Goal: Communication & Community: Answer question/provide support

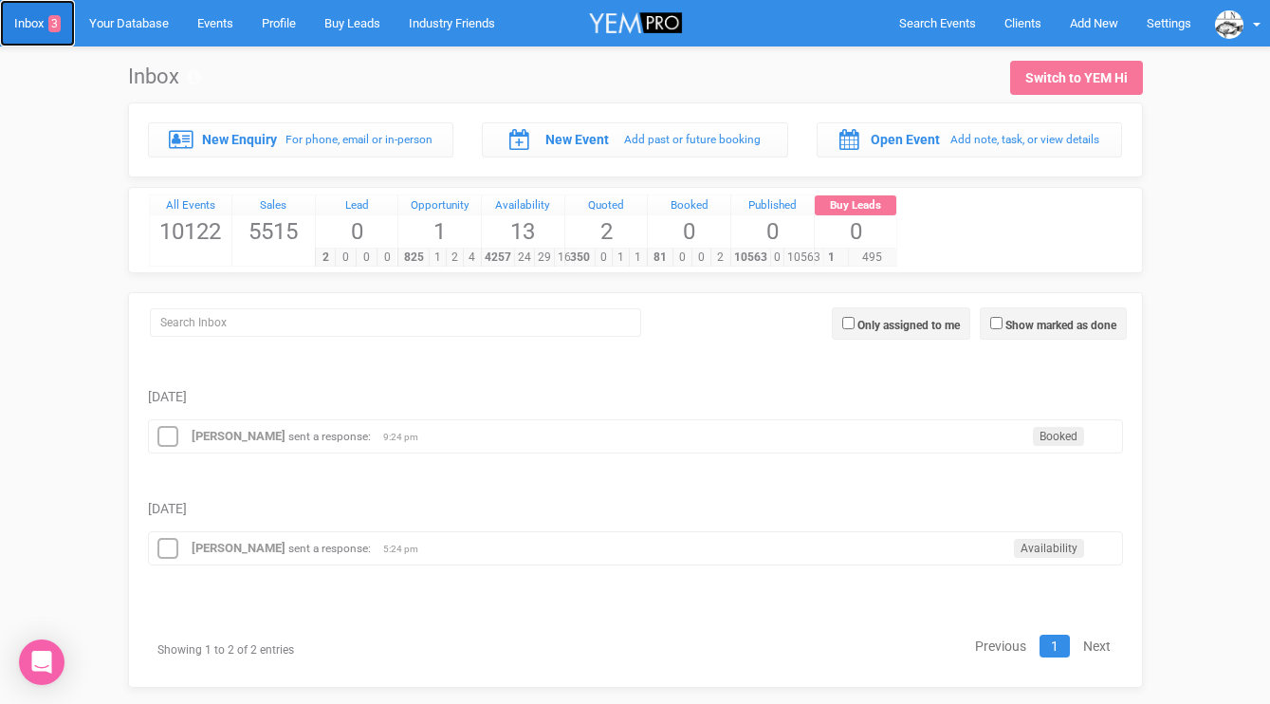
click at [43, 21] on link "Inbox 3" at bounding box center [37, 23] width 75 height 46
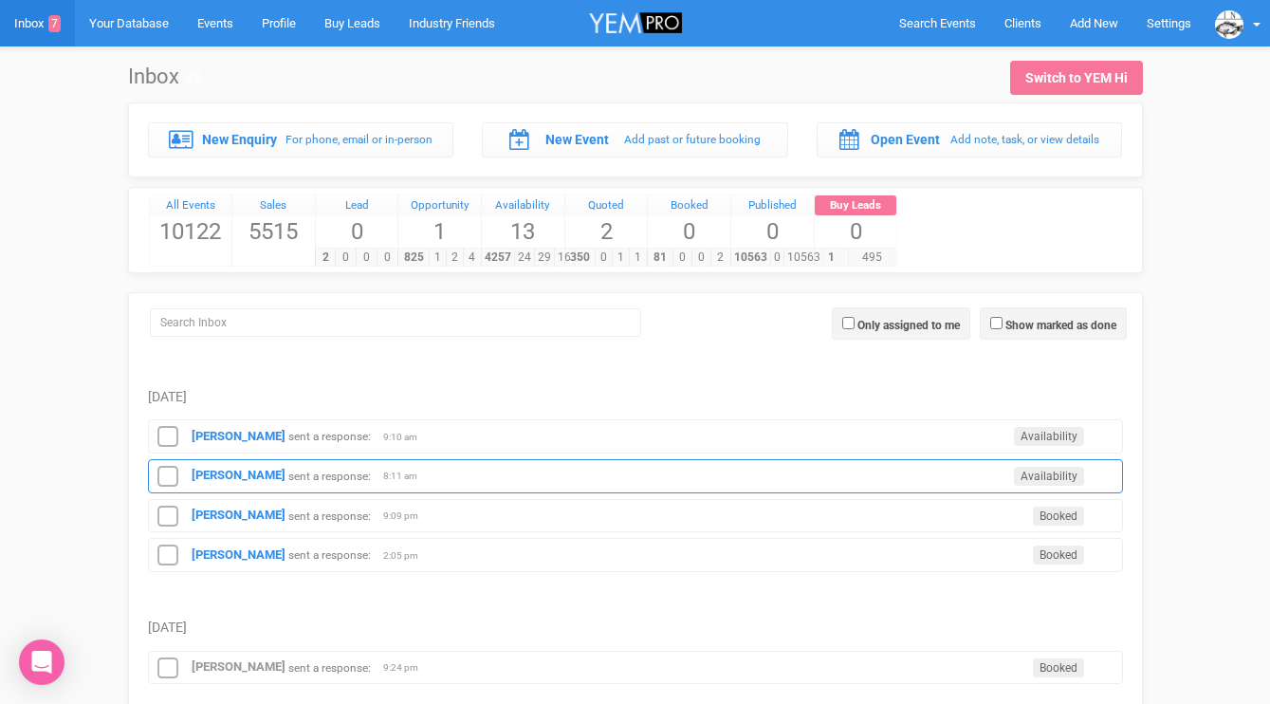
click at [243, 486] on div "Brooke Favier sent a response: Availability 8:11 am" at bounding box center [635, 476] width 975 height 34
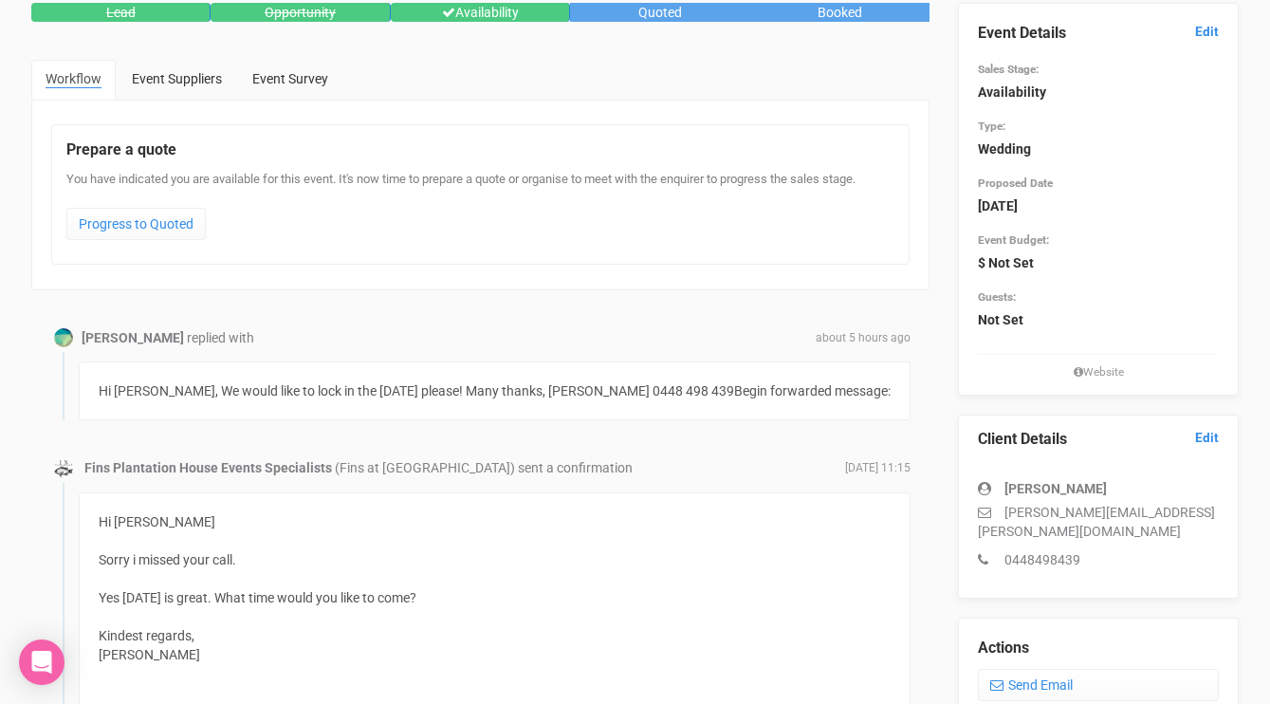
scroll to position [182, 0]
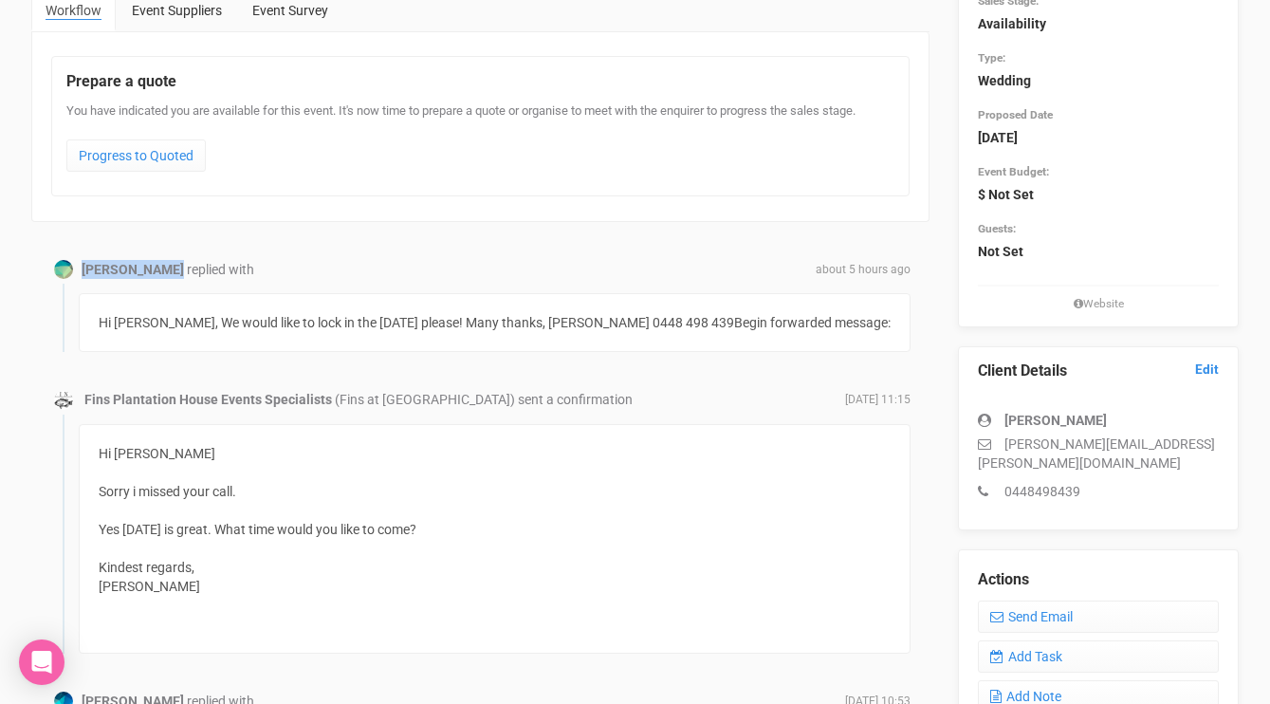
drag, startPoint x: 163, startPoint y: 268, endPoint x: 83, endPoint y: 270, distance: 79.7
click at [83, 270] on div "Brooke Favier replied with about 5 hours ago" at bounding box center [480, 269] width 860 height 19
copy strong "[PERSON_NAME]"
drag, startPoint x: 1156, startPoint y: 443, endPoint x: 1004, endPoint y: 449, distance: 151.8
click at [1004, 449] on p "[PERSON_NAME][EMAIL_ADDRESS][PERSON_NAME][DOMAIN_NAME]" at bounding box center [1098, 453] width 241 height 38
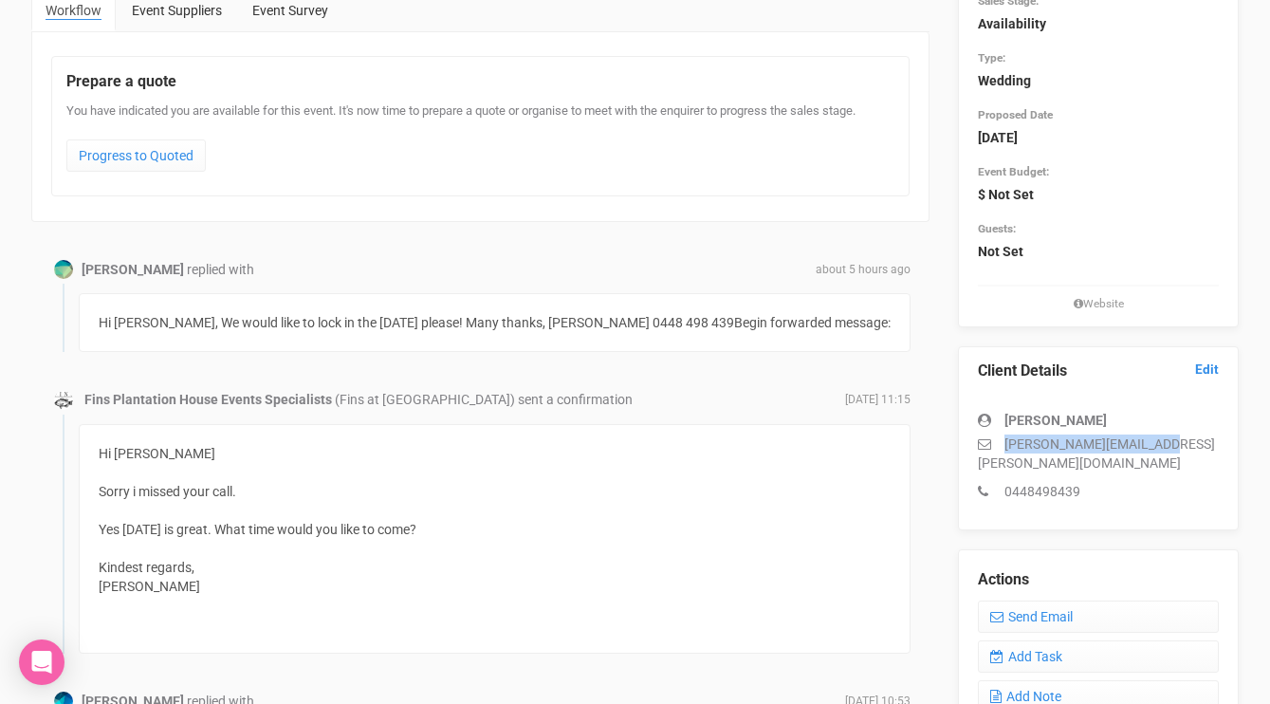
copy p "[PERSON_NAME][EMAIL_ADDRESS][PERSON_NAME][DOMAIN_NAME]"
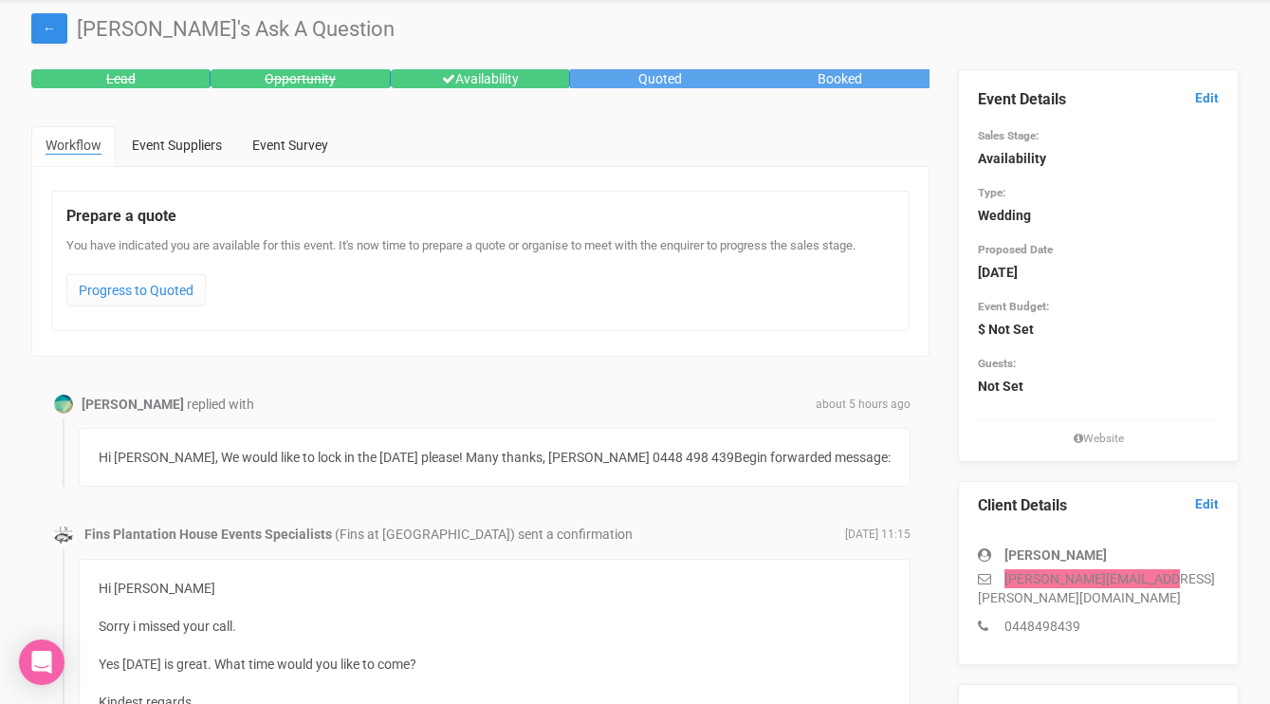
scroll to position [0, 0]
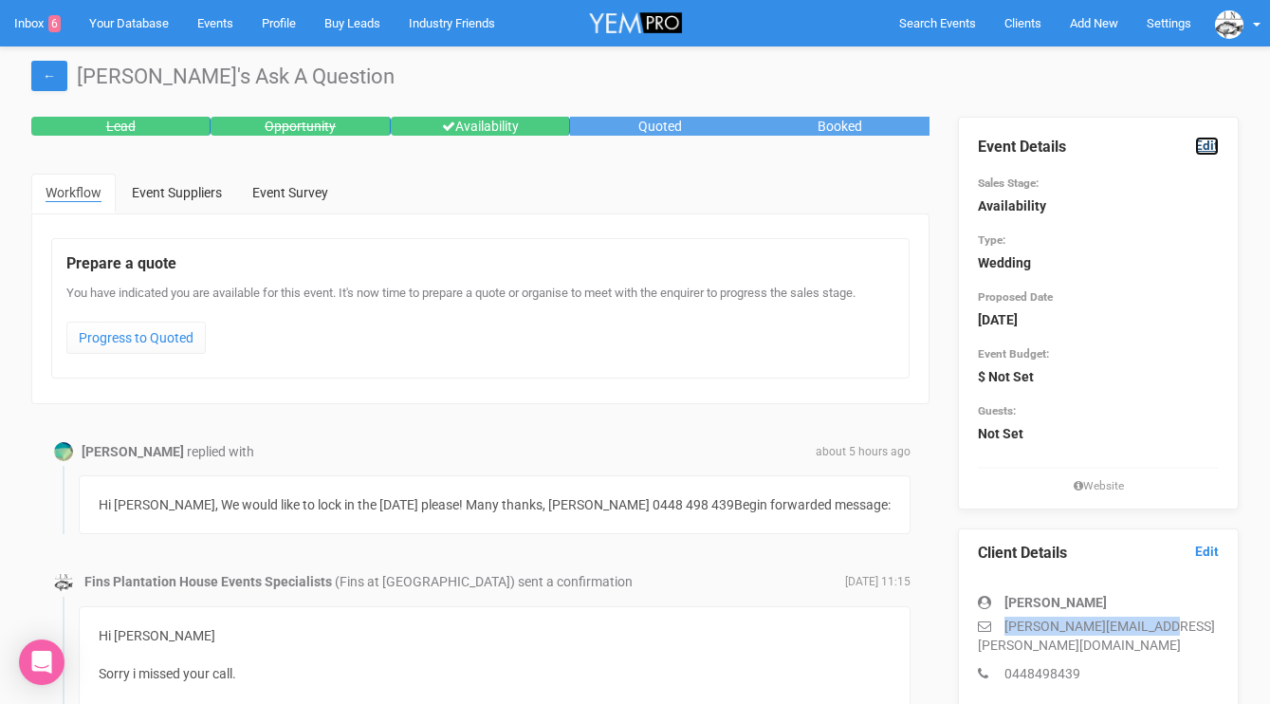
click at [1203, 140] on link "Edit" at bounding box center [1207, 146] width 24 height 18
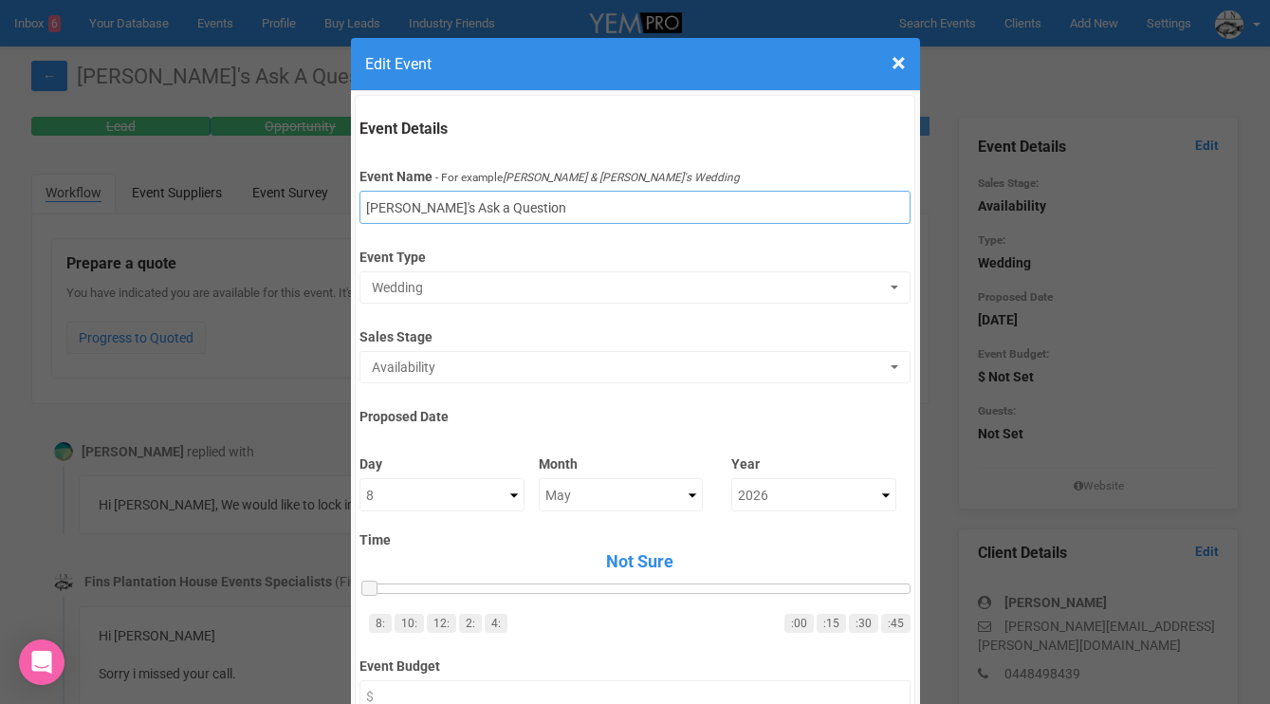
click at [599, 209] on input "Brooke's Ask a Question" at bounding box center [634, 207] width 551 height 33
drag, startPoint x: 571, startPoint y: 206, endPoint x: 411, endPoint y: 207, distance: 160.3
click at [411, 207] on input "Brooke's Ask a Question" at bounding box center [634, 207] width 551 height 33
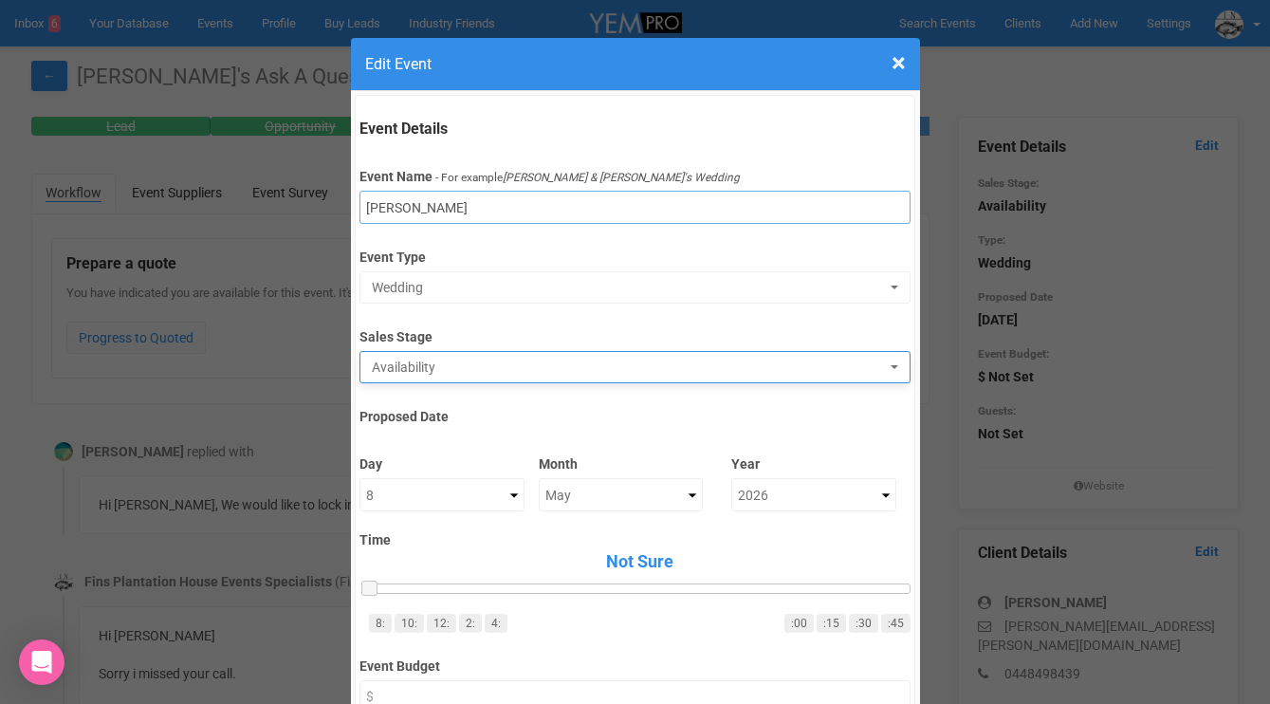
type input "[PERSON_NAME]"
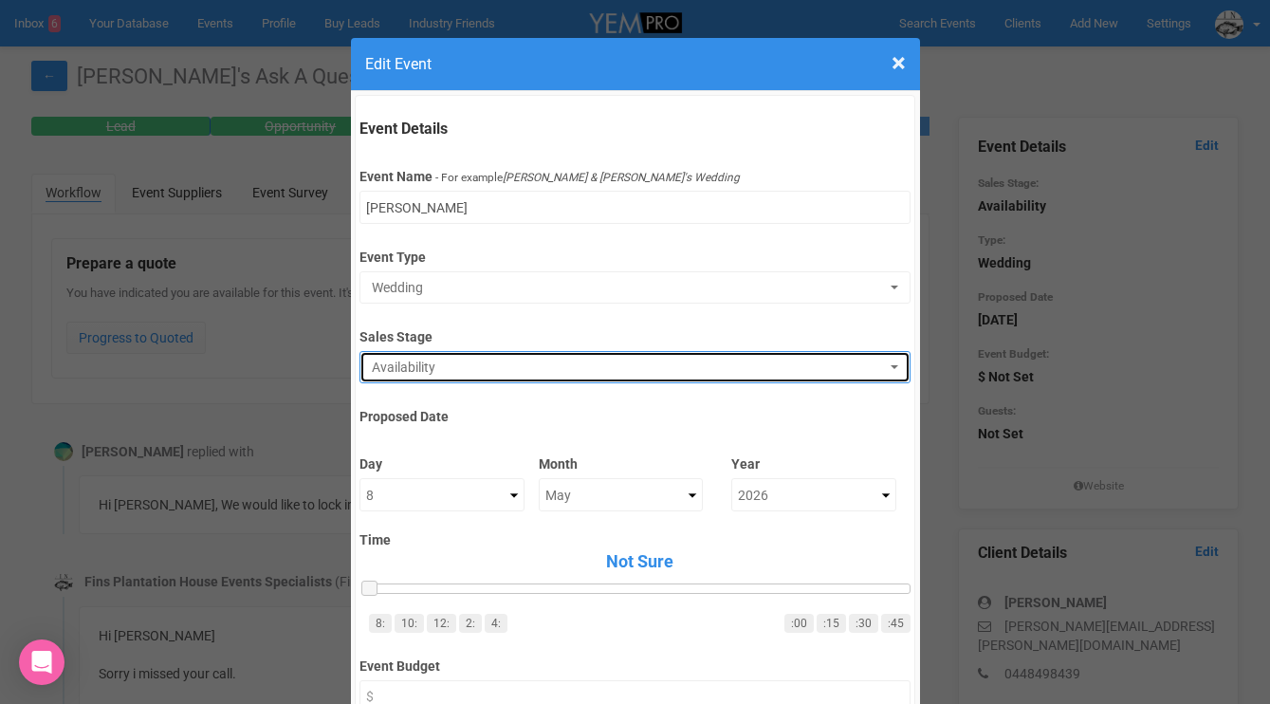
click at [424, 363] on span "Availability" at bounding box center [629, 366] width 514 height 19
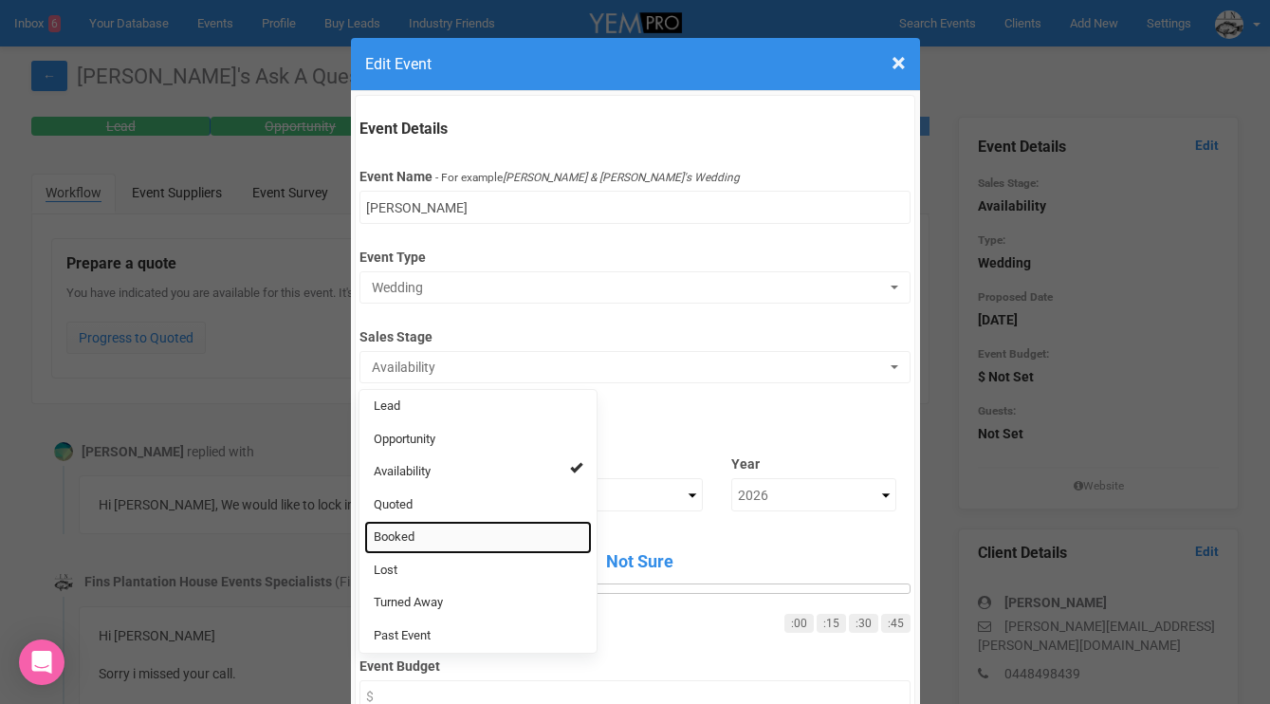
click at [413, 530] on span "Booked" at bounding box center [394, 537] width 41 height 18
select select "2"
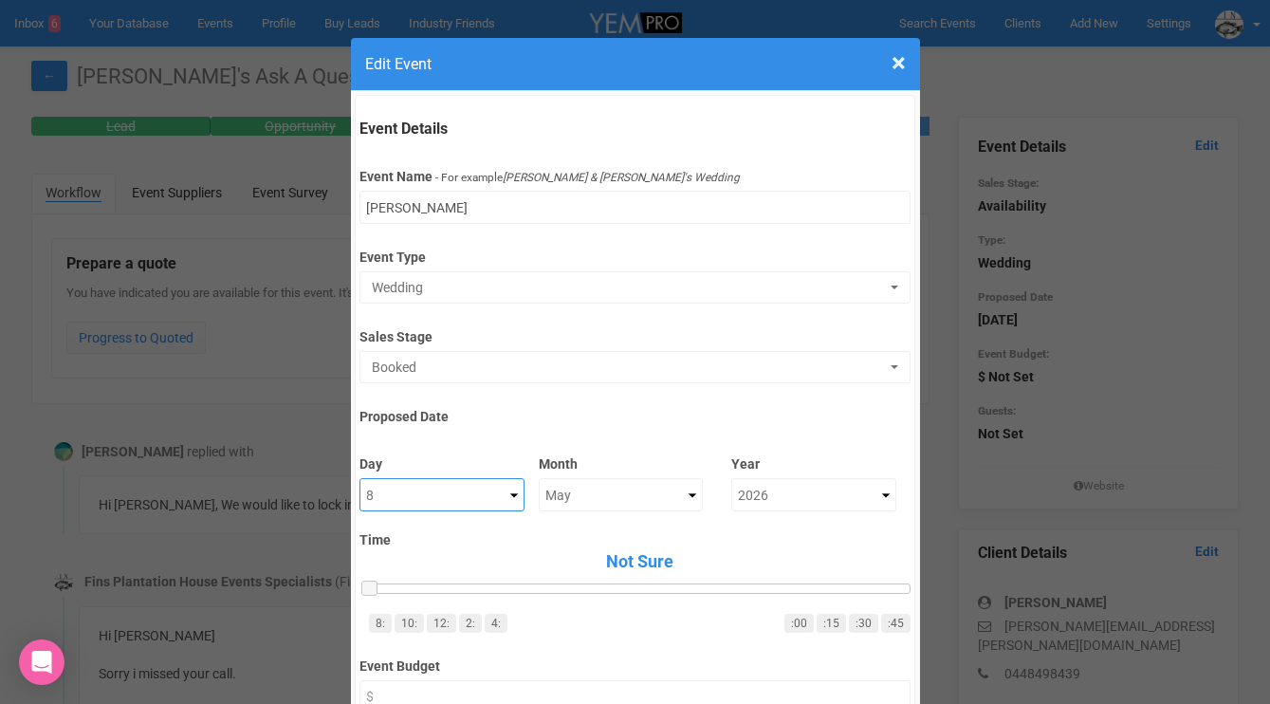
click at [422, 500] on select "Not Sure 1 2 3 4 5 6 7 8 9 10 11 12 13 14 15 16 17 18 19 20 21 22 23 24 25 26 2…" at bounding box center [441, 494] width 165 height 33
select select "24"
click at [359, 478] on select "Not Sure 1 2 3 4 5 6 7 8 9 10 11 12 13 14 15 16 17 18 19 20 21 22 23 24 25 26 2…" at bounding box center [441, 494] width 165 height 33
click at [575, 500] on select "Not Sure January February March April May June July August September October No…" at bounding box center [621, 494] width 165 height 33
select select "April"
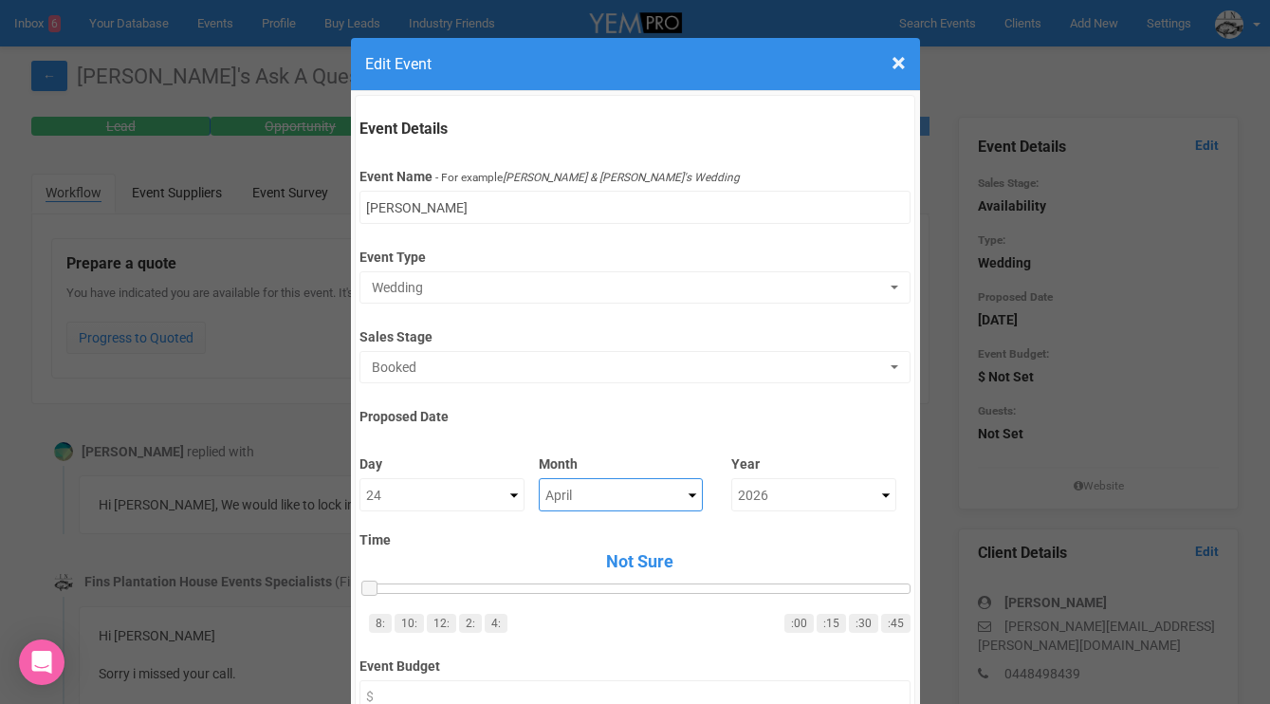
click at [539, 478] on select "Not Sure January February March April May June July August September October No…" at bounding box center [621, 494] width 165 height 33
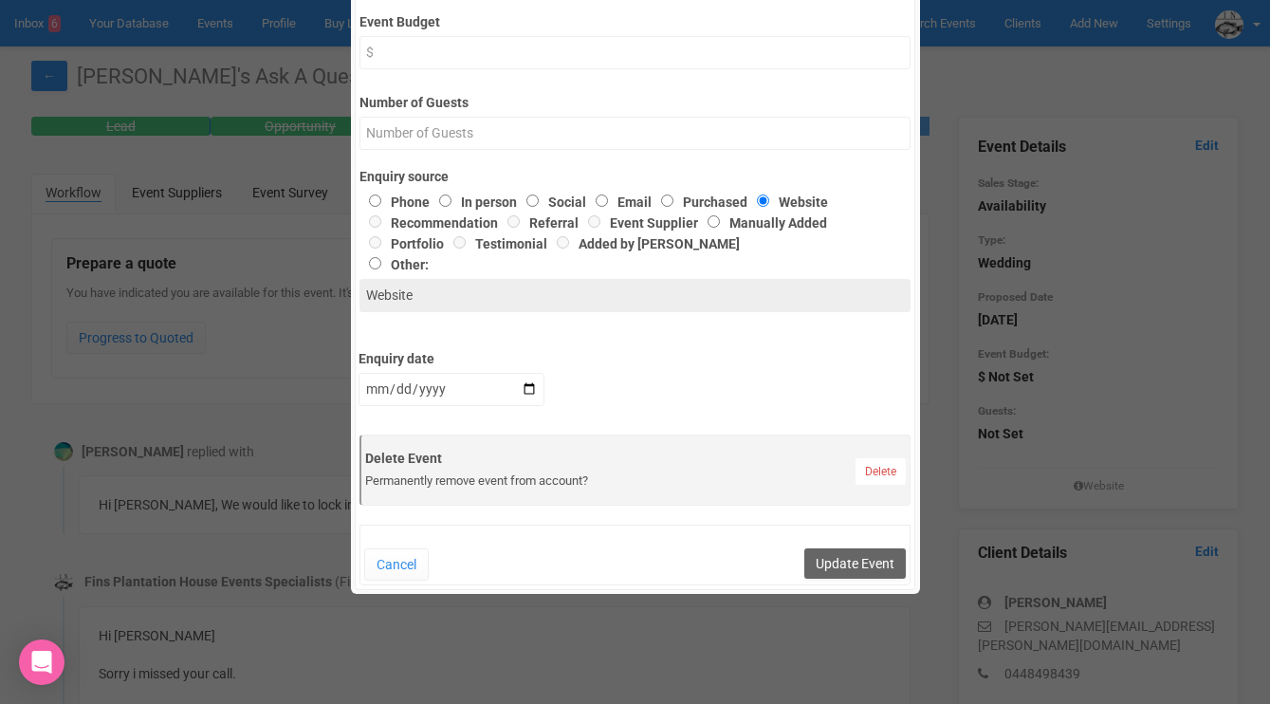
scroll to position [661, 0]
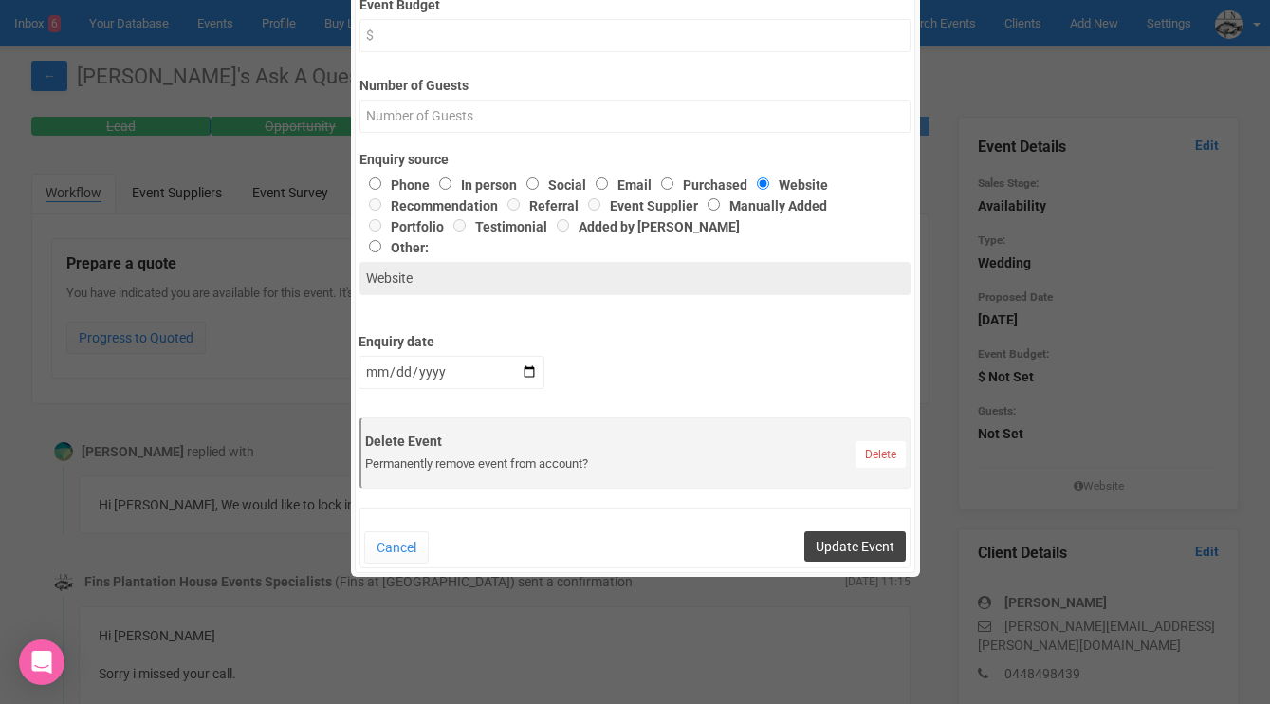
click at [832, 538] on button "Update Event" at bounding box center [854, 546] width 101 height 30
click at [874, 550] on button "Update Event" at bounding box center [854, 546] width 101 height 30
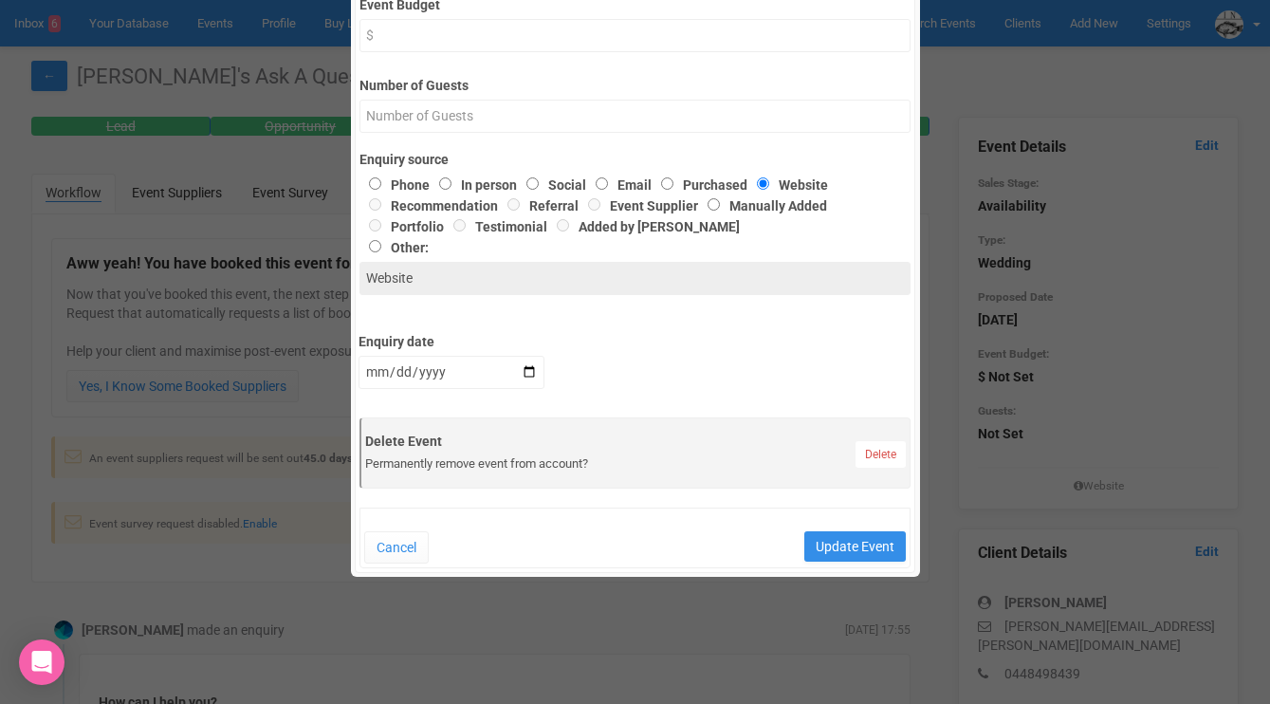
click at [896, 601] on div "× Close Edit Event Event Details Event Name - For example [PERSON_NAME] & [PERS…" at bounding box center [635, 352] width 1270 height 704
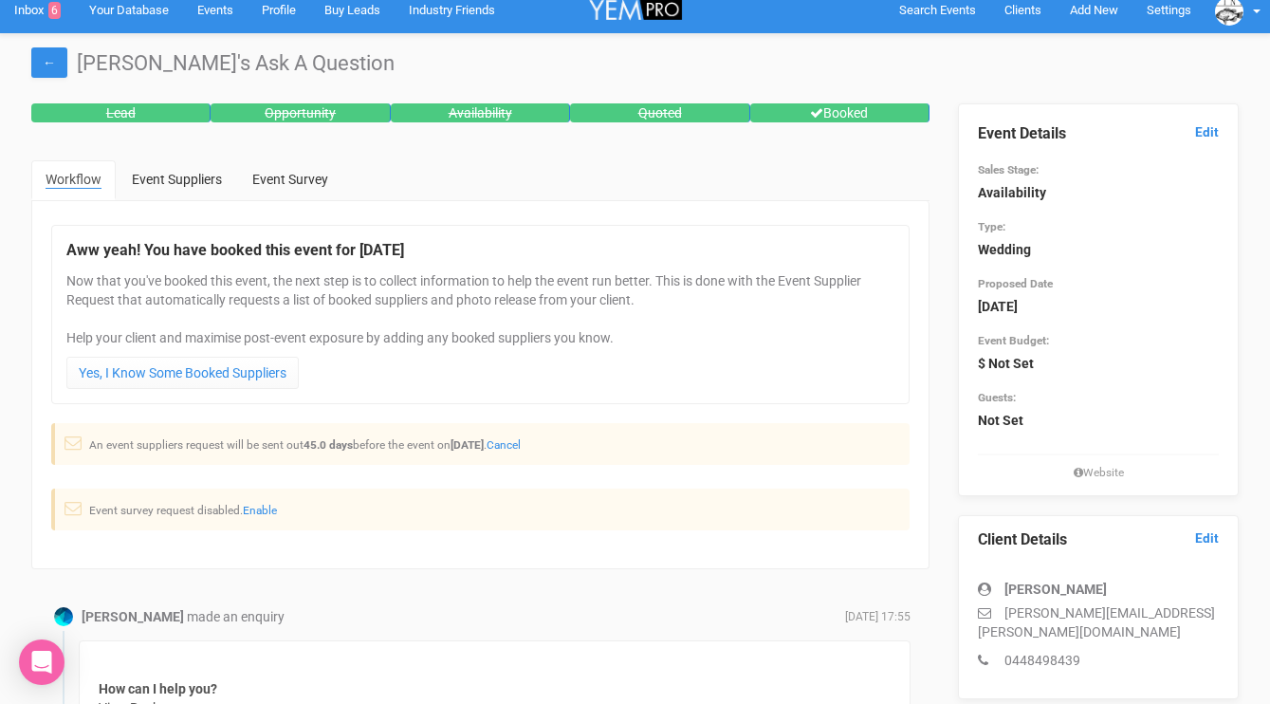
scroll to position [0, 0]
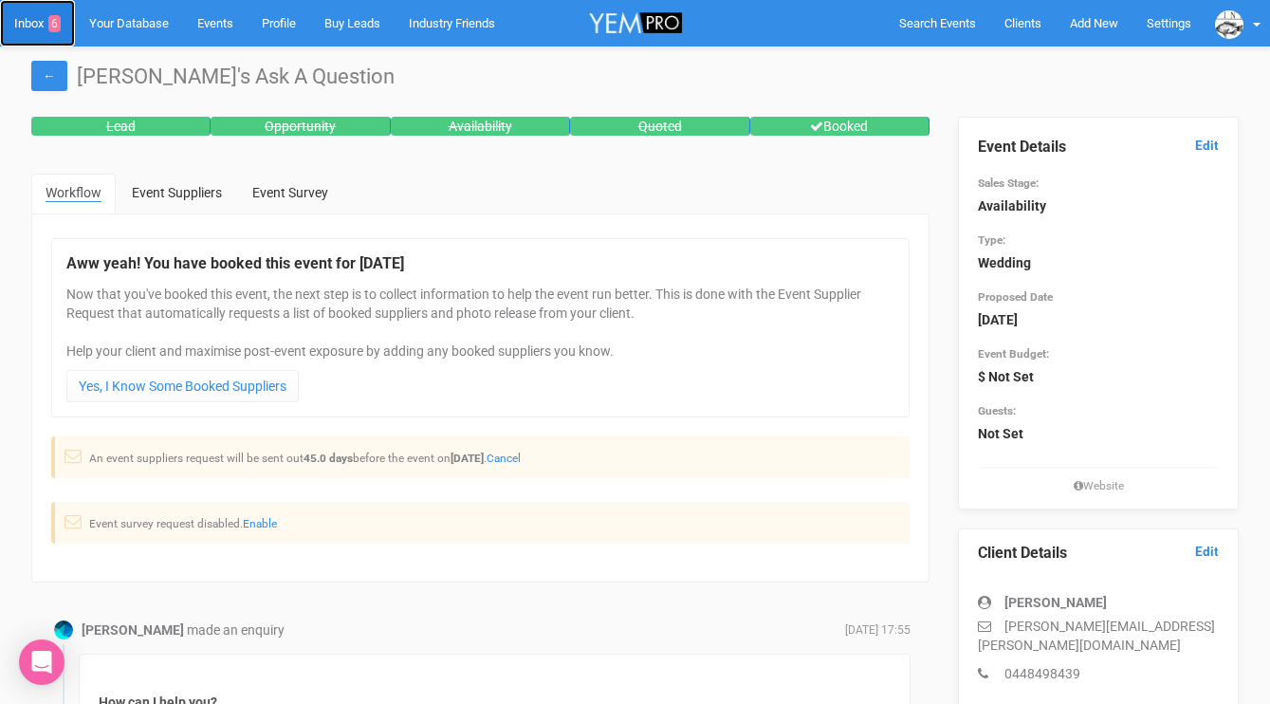
click at [28, 18] on link "Inbox 6" at bounding box center [37, 23] width 75 height 46
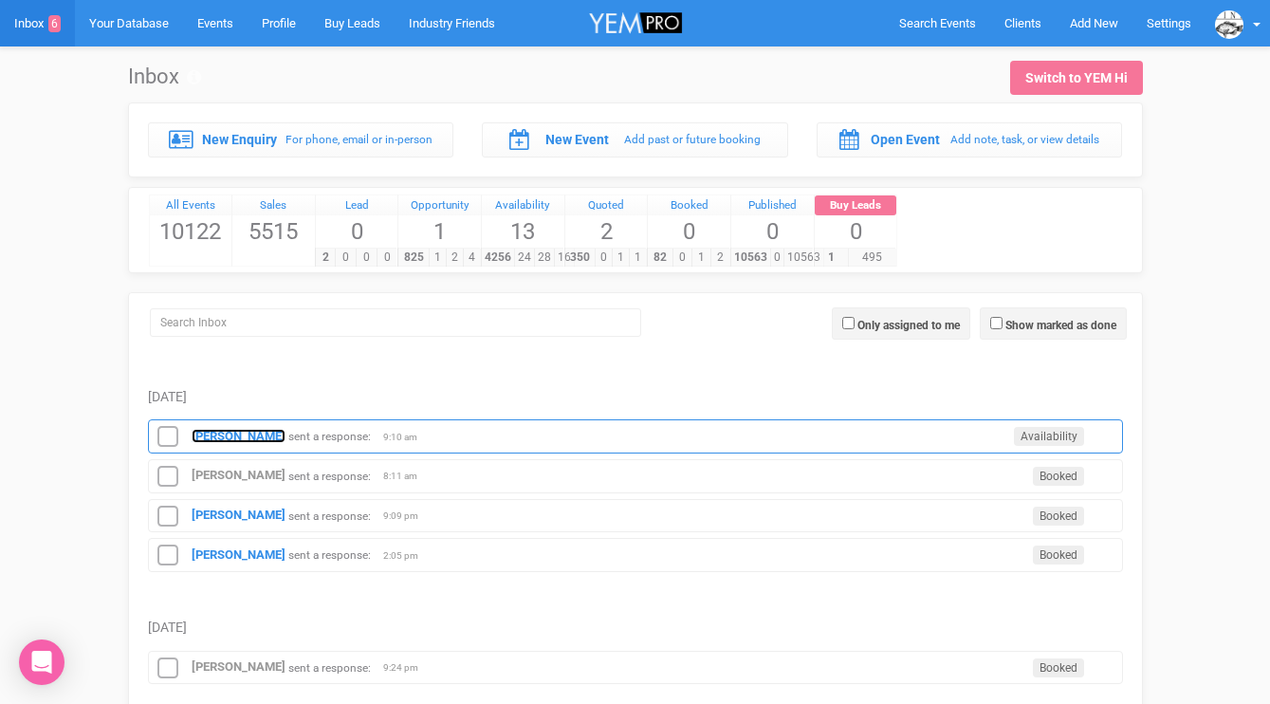
click at [211, 430] on strong "Danica" at bounding box center [239, 436] width 94 height 14
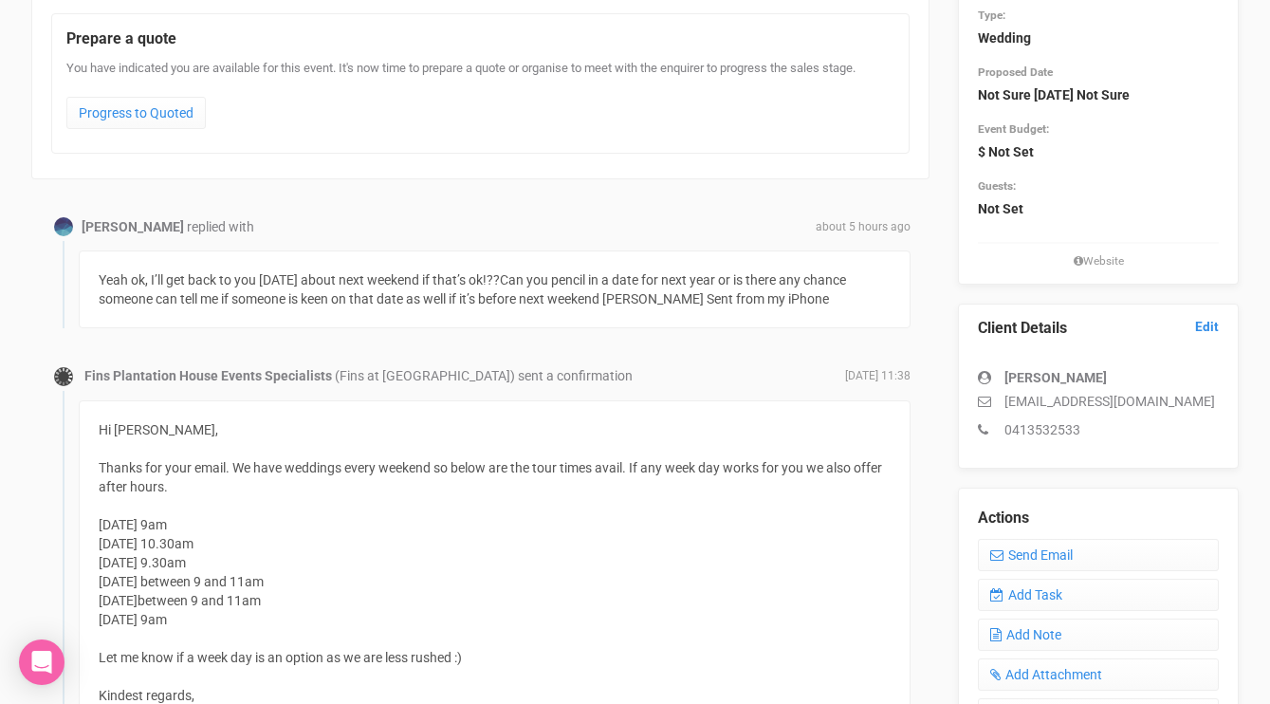
scroll to position [227, 0]
click at [1021, 547] on link "Send Email" at bounding box center [1098, 553] width 241 height 32
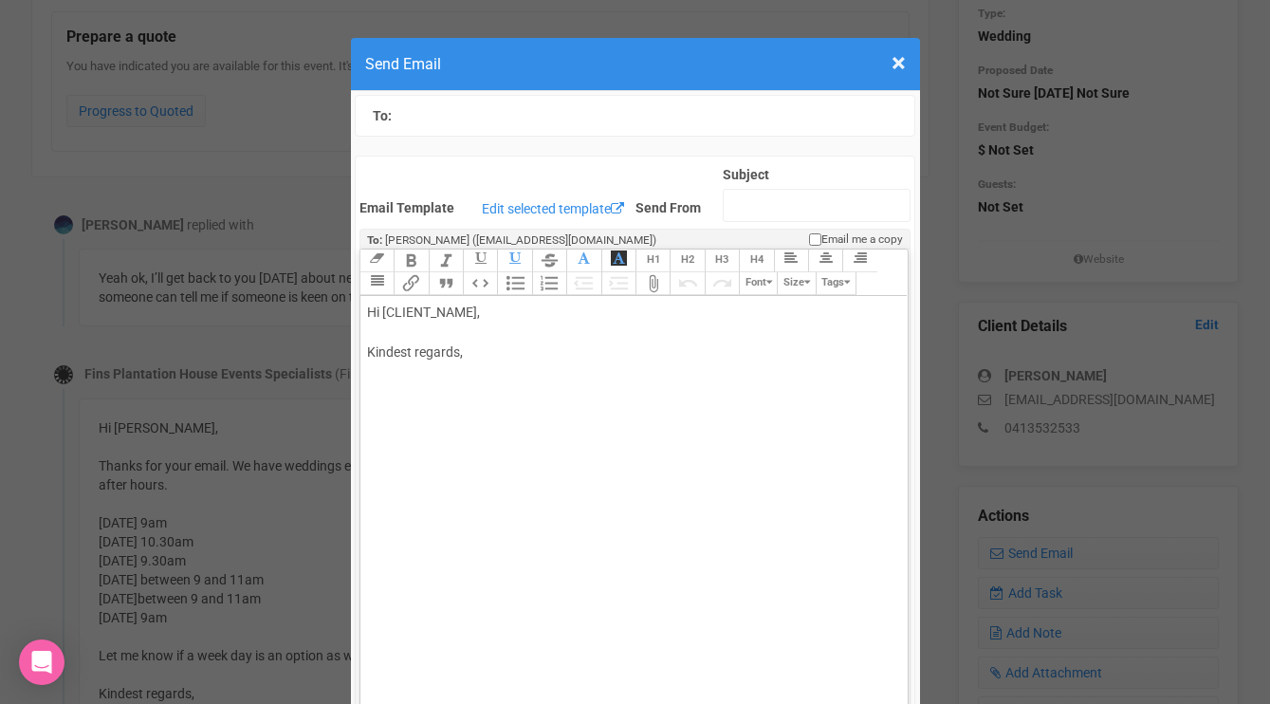
click at [456, 345] on div "Hi [CLIENT_NAME], Kindest regards," at bounding box center [630, 352] width 527 height 100
click at [430, 330] on div "Hi [CLIENT_NAME], Kindest regards," at bounding box center [630, 352] width 527 height 100
click at [412, 418] on div "Hi [CLIENT_NAME], That's fine- what date do you want me to pencil in? Kindest r…" at bounding box center [630, 371] width 527 height 139
type trix-editor "<div>Hi [CLIENT_NAME],<br><br>That's fine- what date do you want me to pencil i…"
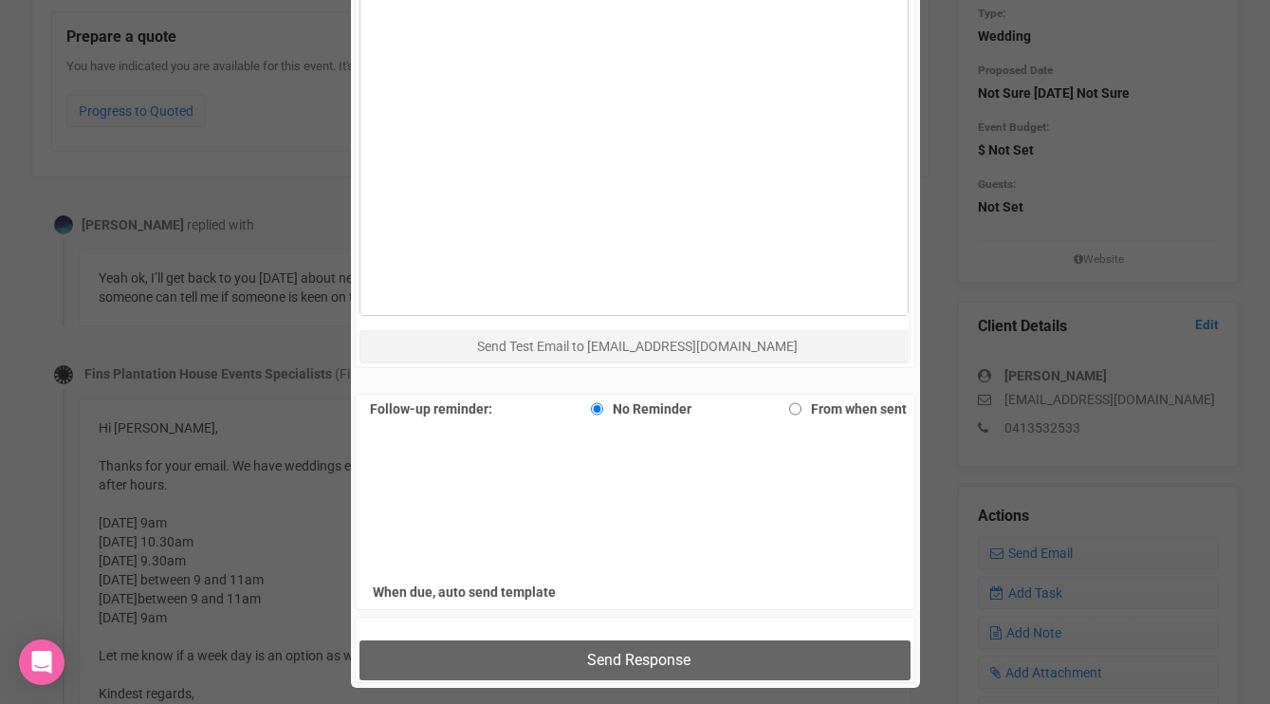
scroll to position [1008, 0]
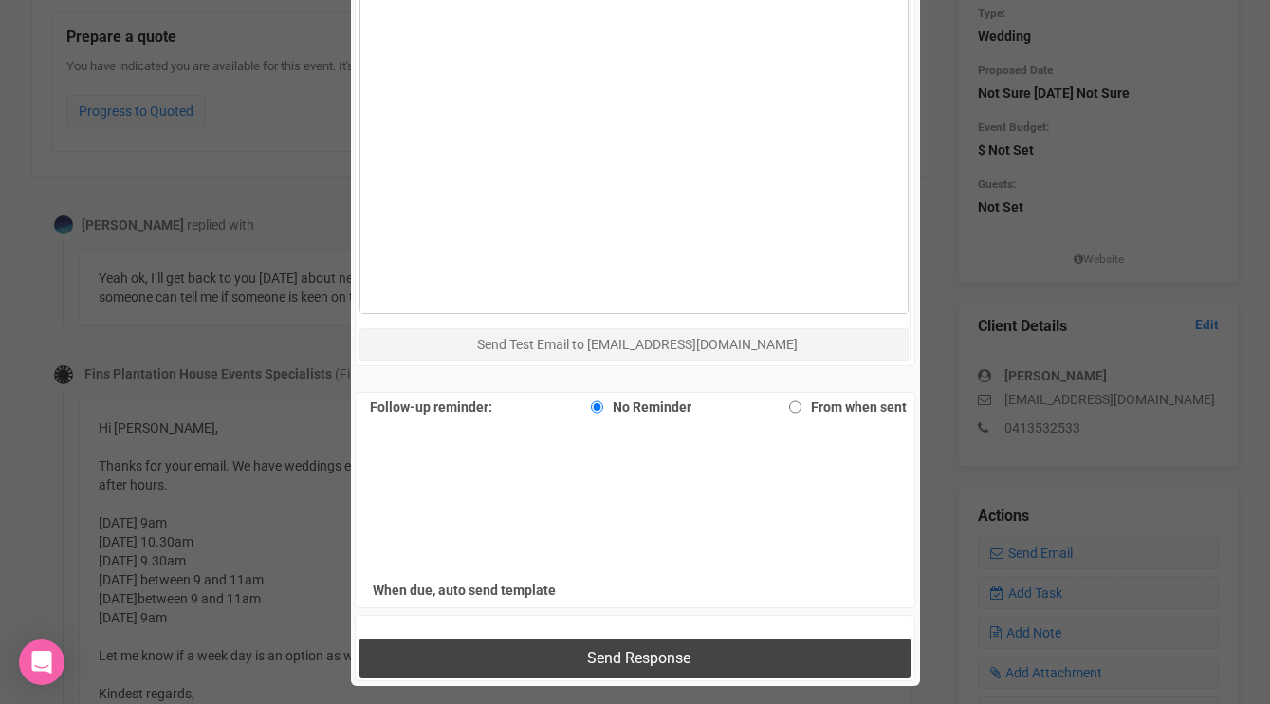
click at [465, 649] on button "Send Response" at bounding box center [634, 657] width 551 height 39
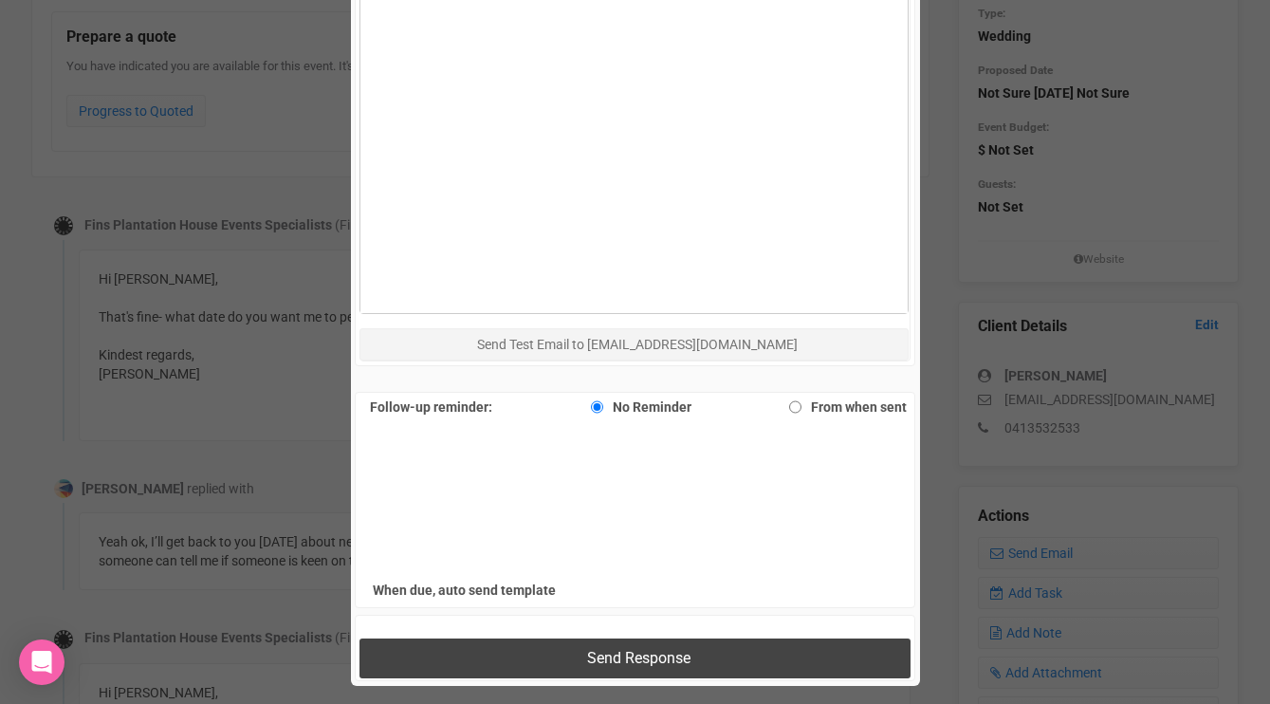
click at [465, 649] on button "Send Response" at bounding box center [634, 657] width 551 height 39
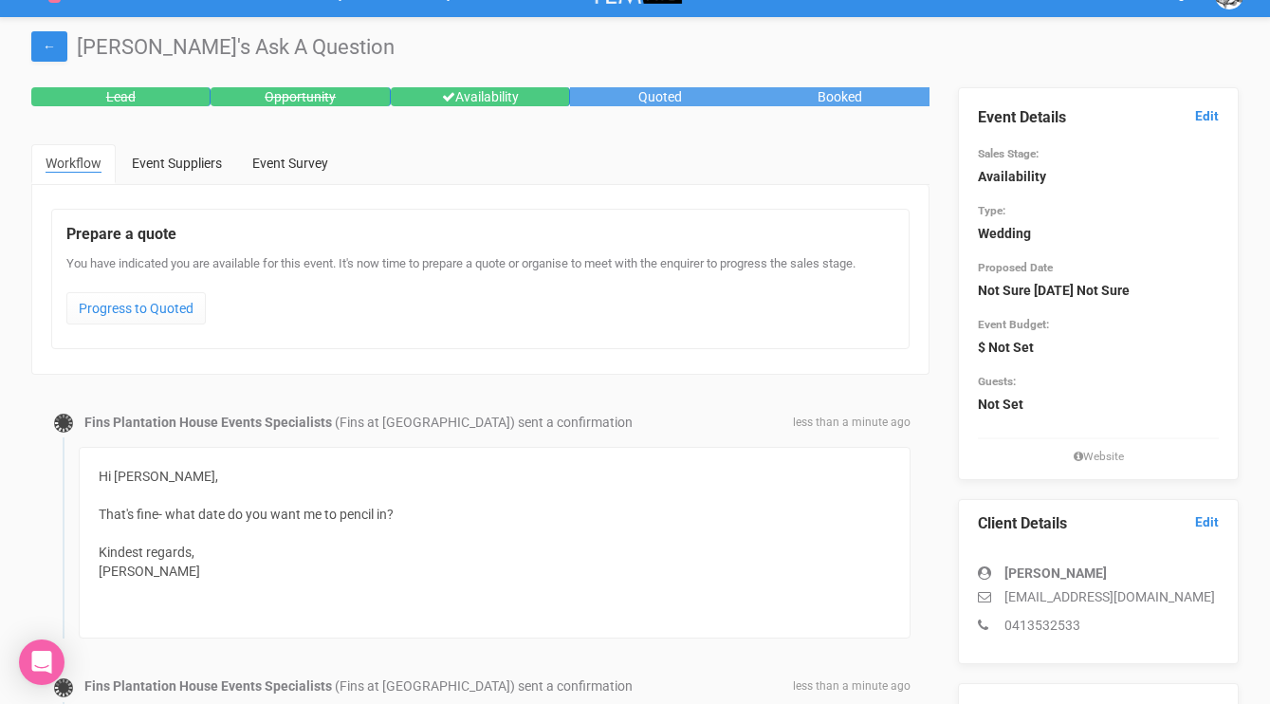
scroll to position [0, 0]
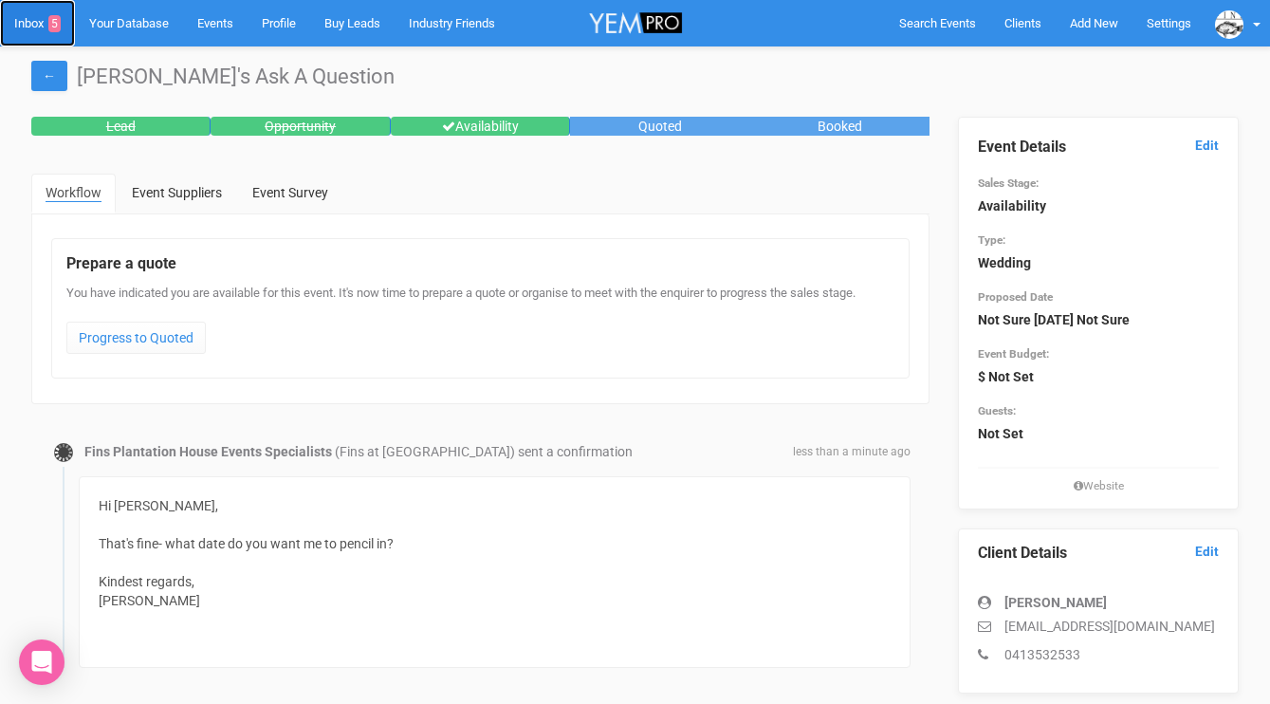
click at [36, 26] on link "Inbox 5" at bounding box center [37, 23] width 75 height 46
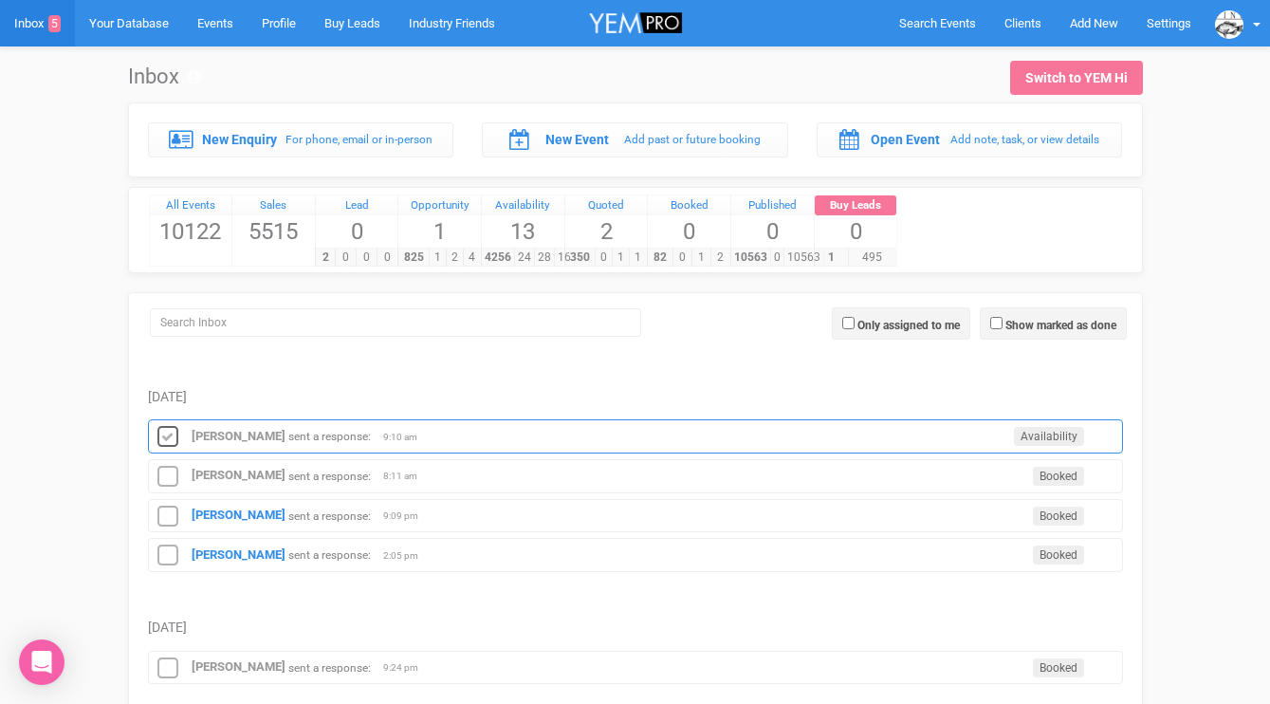
click at [172, 442] on icon at bounding box center [168, 437] width 28 height 25
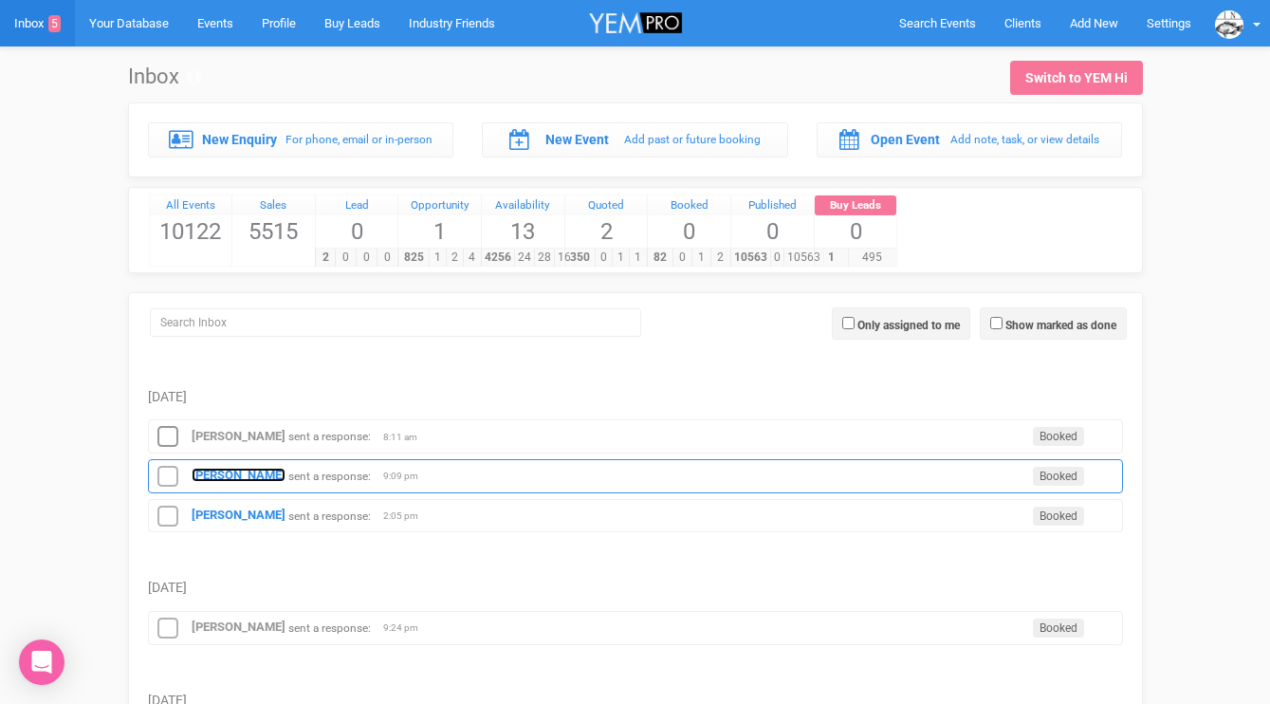
click at [208, 469] on strong "Sarah Braniff" at bounding box center [239, 474] width 94 height 14
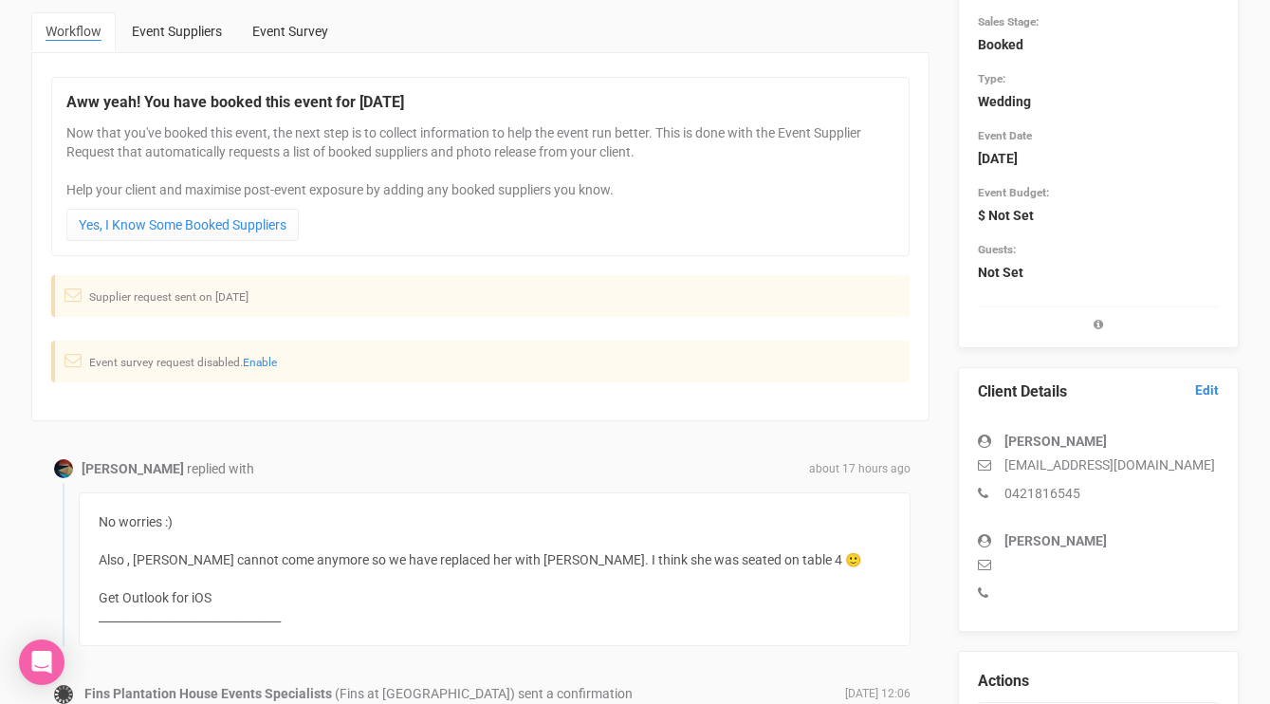
scroll to position [341, 0]
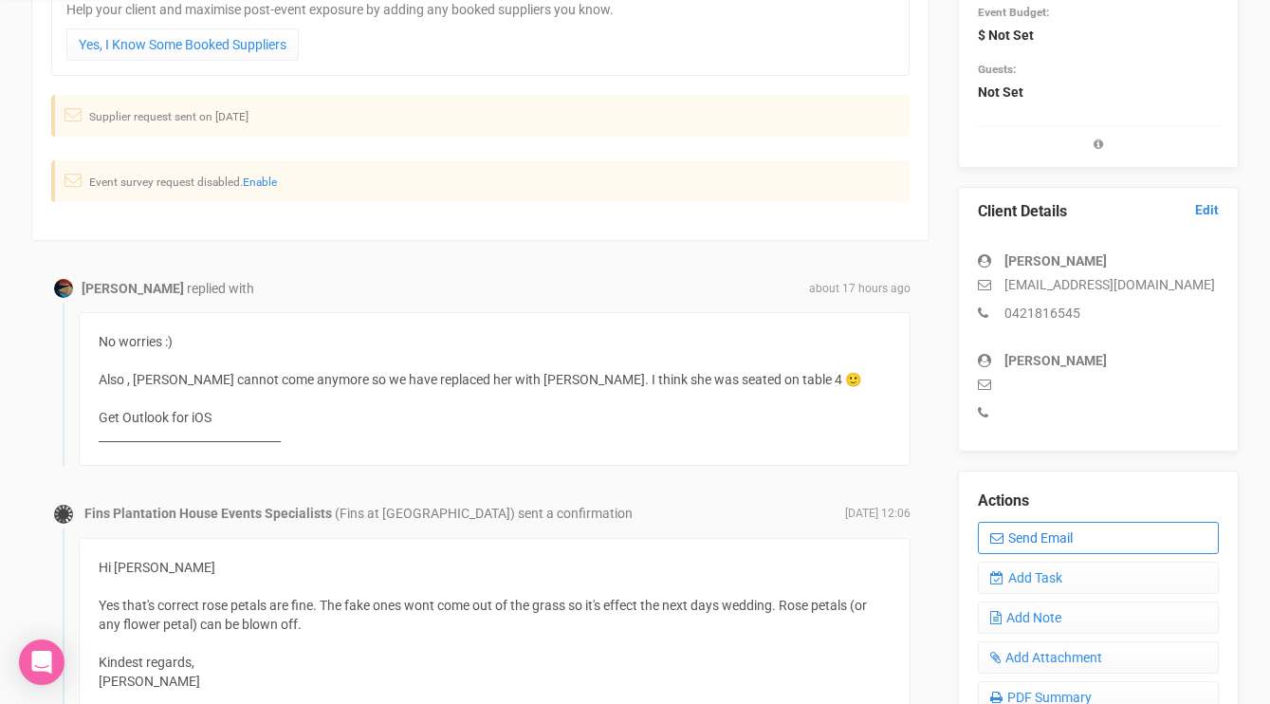
click at [1023, 526] on link "Send Email" at bounding box center [1098, 538] width 241 height 32
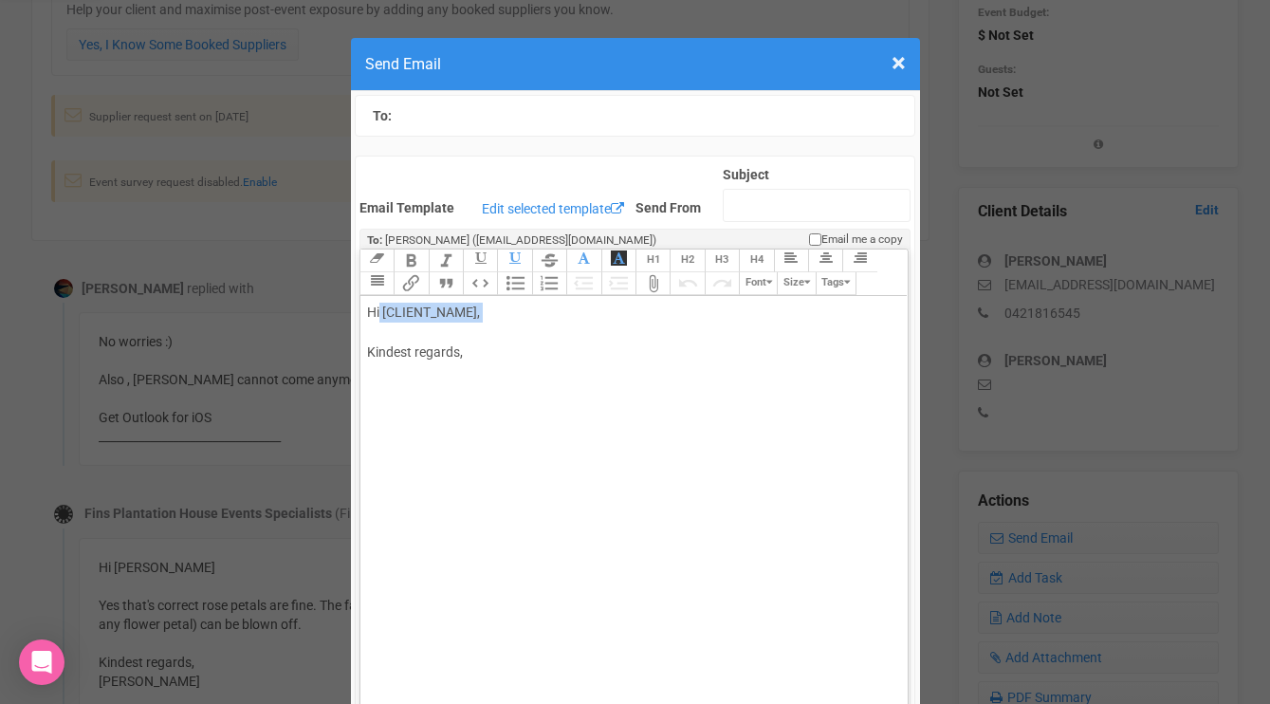
drag, startPoint x: 458, startPoint y: 333, endPoint x: 379, endPoint y: 314, distance: 81.0
click at [379, 314] on div "Hi [CLIENT_NAME], Kindest regards," at bounding box center [630, 352] width 527 height 100
click at [364, 410] on trix-editor "Hi Sarah Thanks for the update :) Kindest regards," at bounding box center [633, 507] width 547 height 422
type trix-editor "<div>Hi Sarah<br><br>Thanks for the update :)<br><br>Kindest regards,<br>Morgan…"
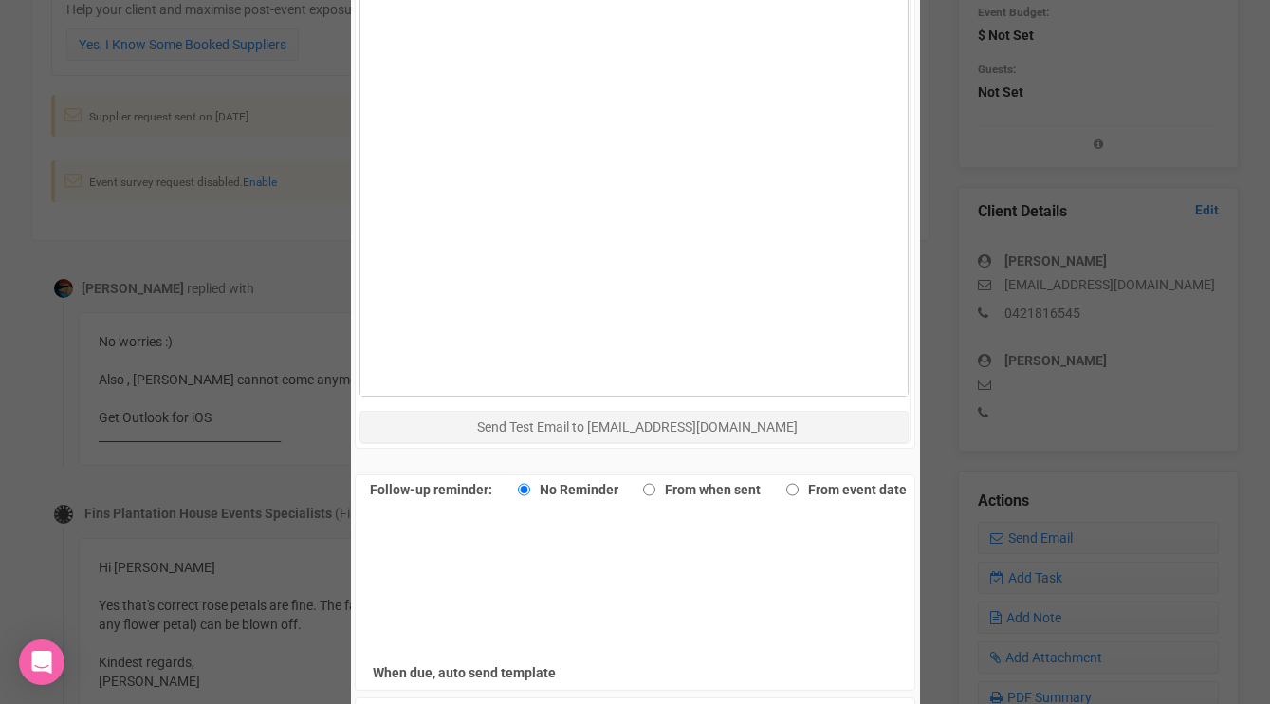
scroll to position [1008, 0]
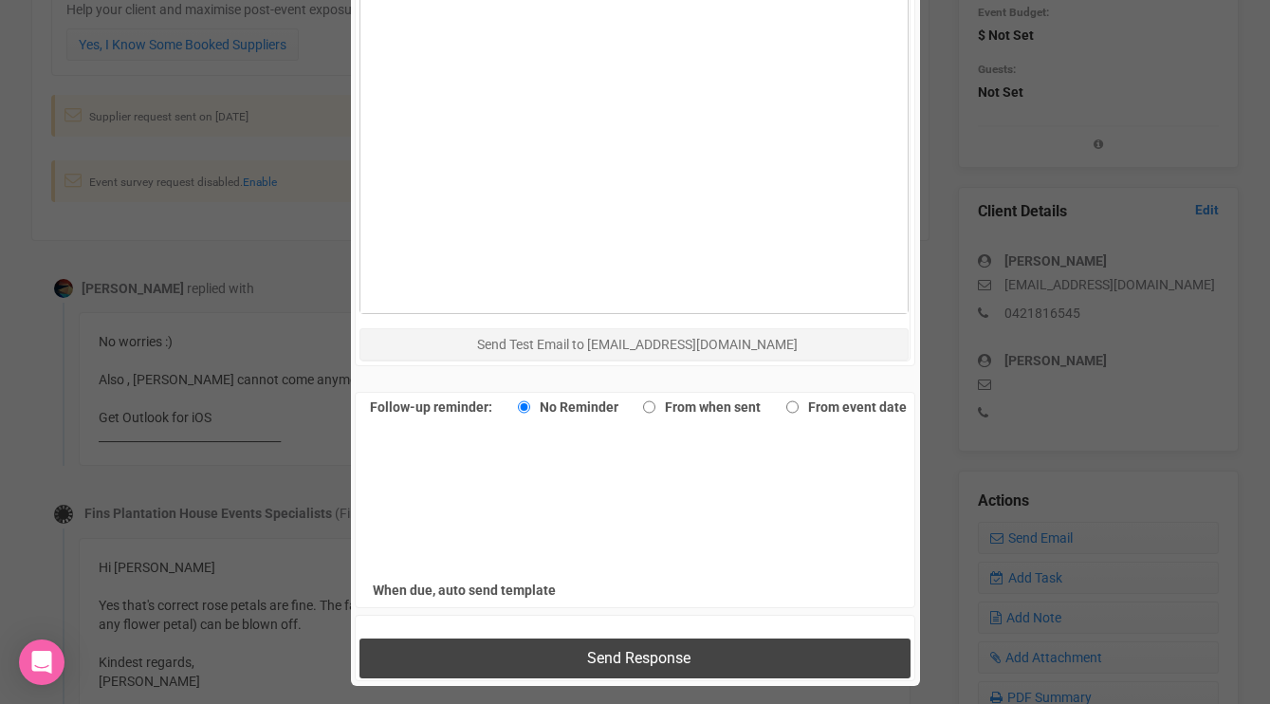
click at [441, 651] on button "Send Response" at bounding box center [634, 657] width 551 height 39
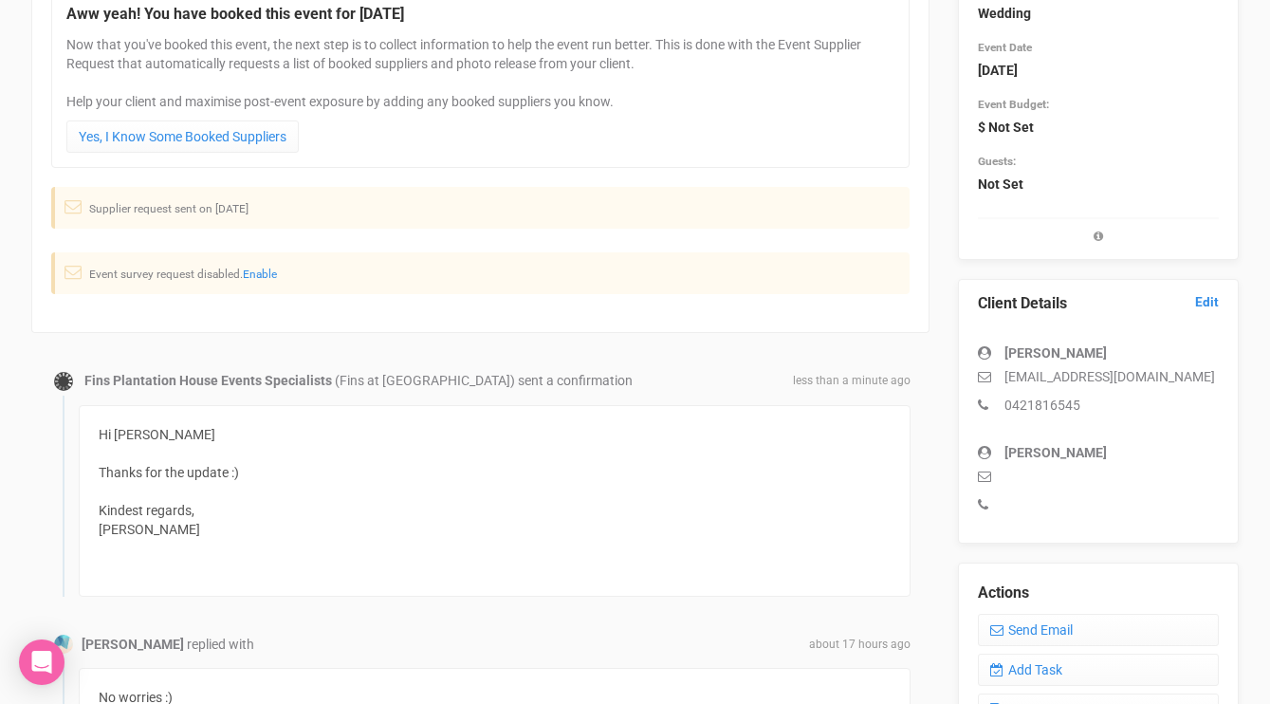
scroll to position [0, 0]
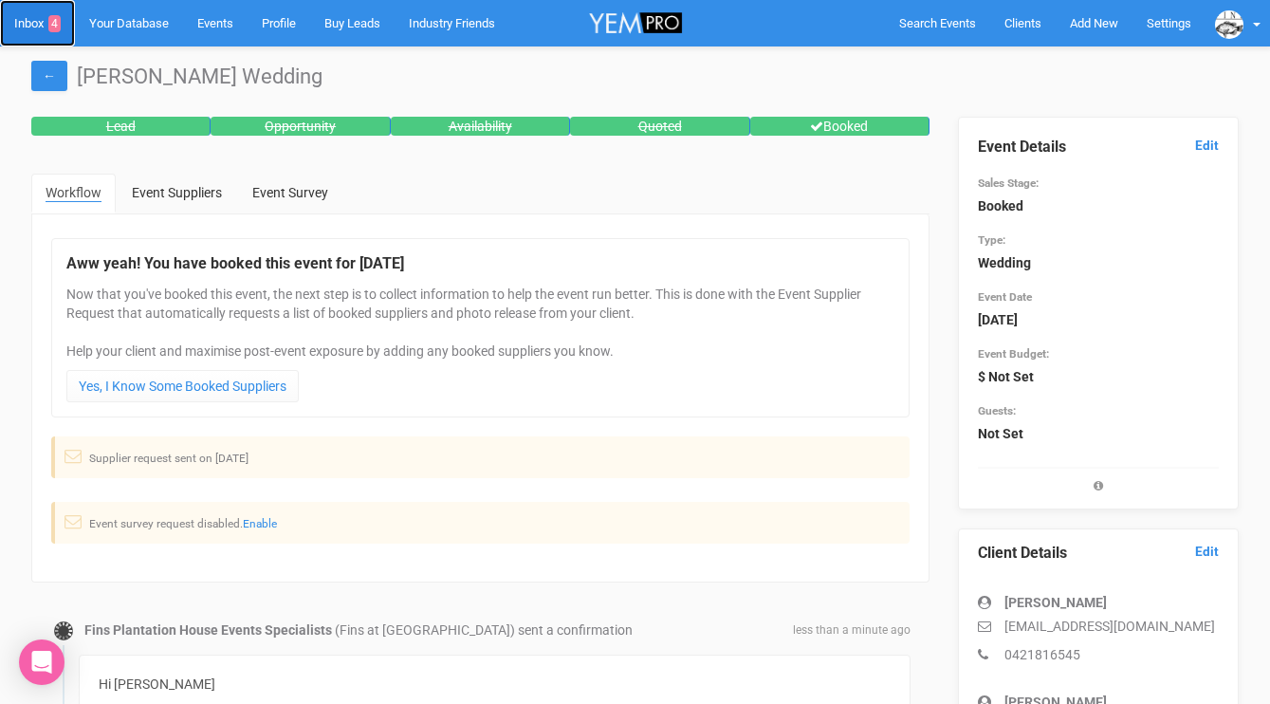
click at [41, 25] on link "Inbox 4" at bounding box center [37, 23] width 75 height 46
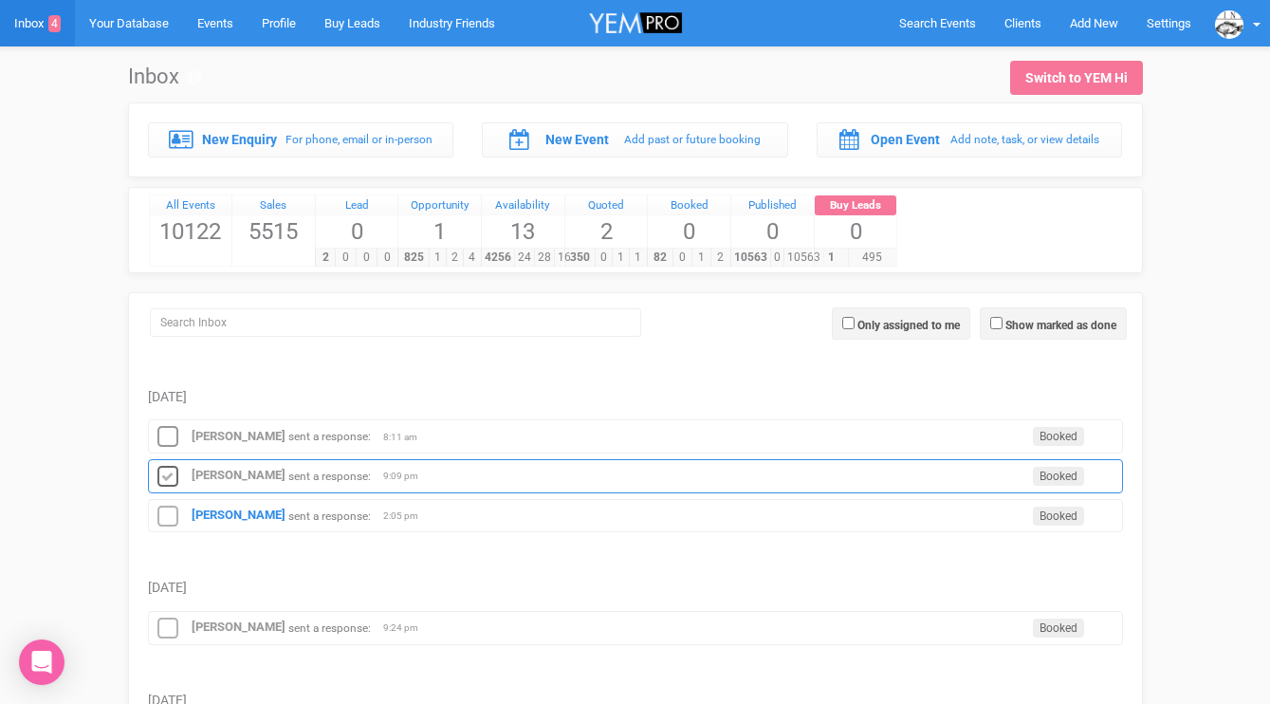
click at [173, 470] on icon at bounding box center [168, 477] width 28 height 25
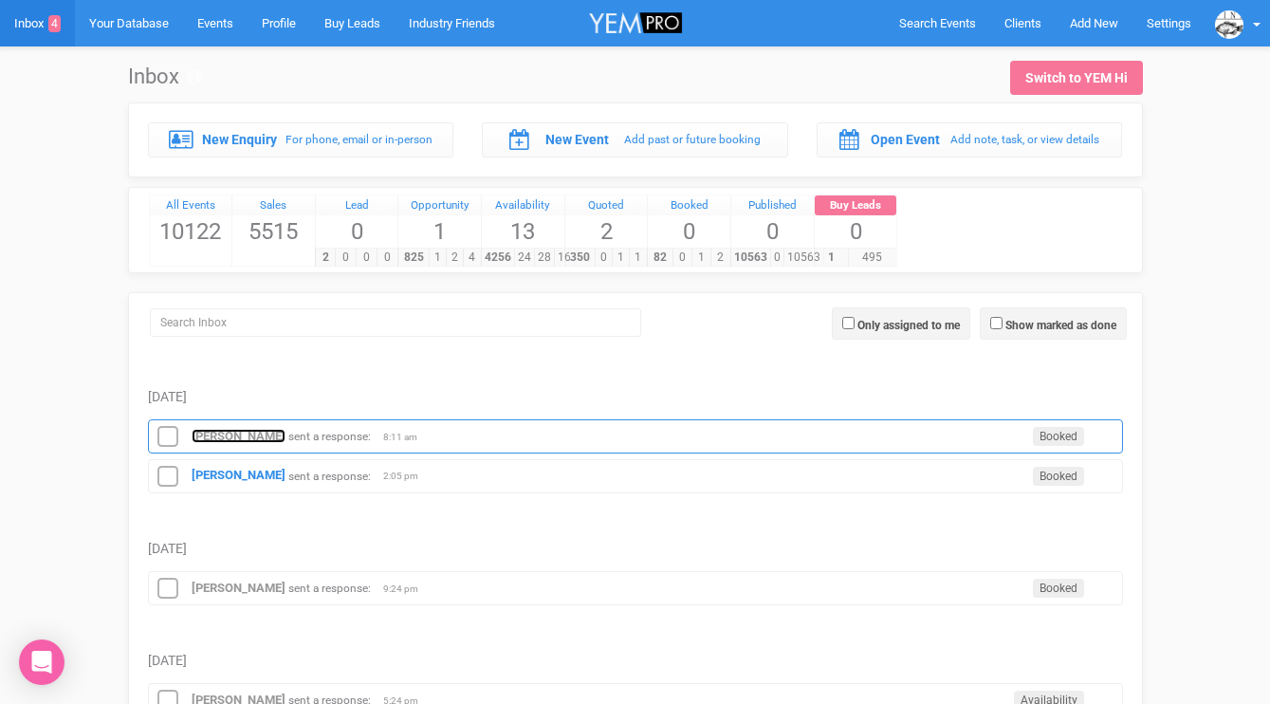
click at [212, 437] on strong "[PERSON_NAME]" at bounding box center [239, 436] width 94 height 14
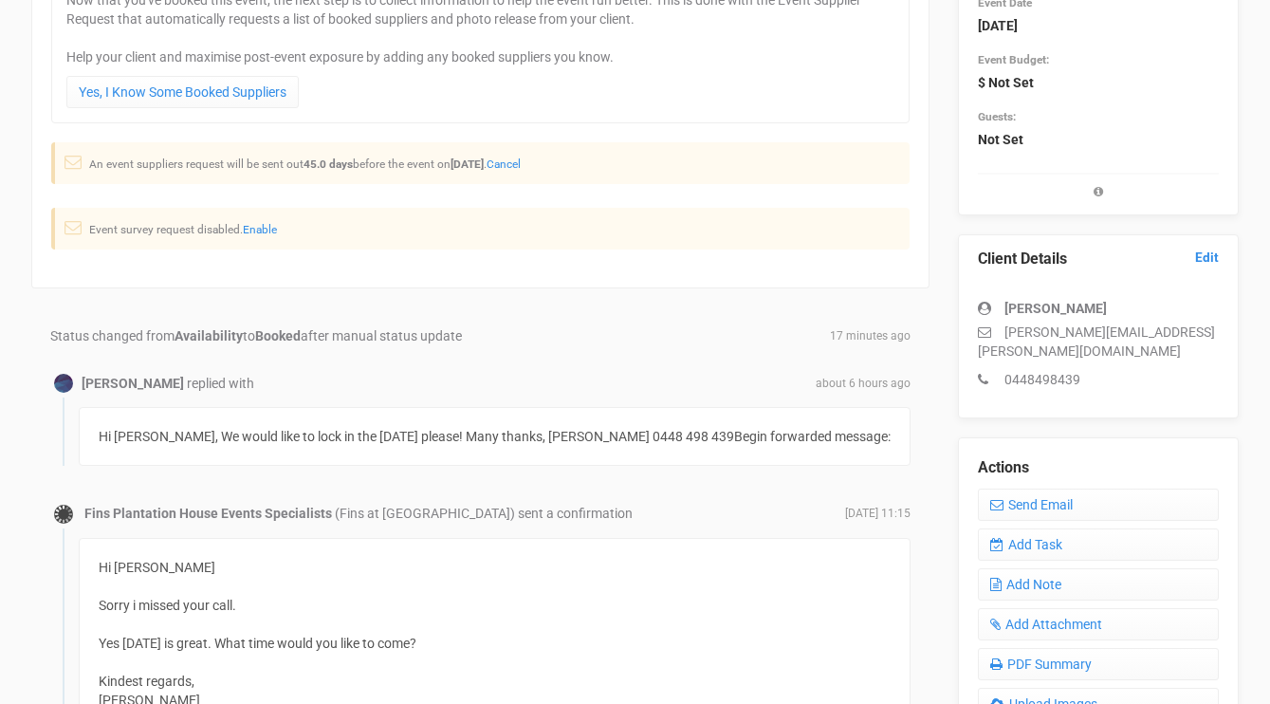
scroll to position [302, 0]
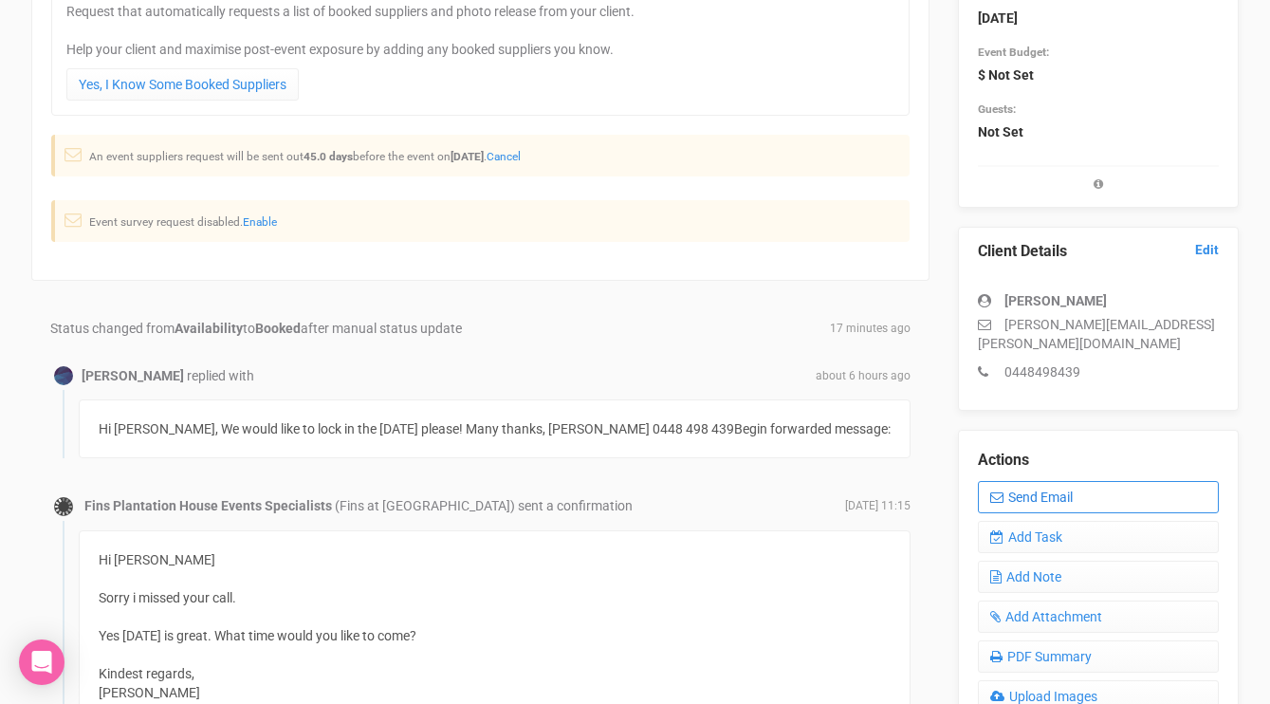
click at [1006, 481] on link "Send Email" at bounding box center [1098, 497] width 241 height 32
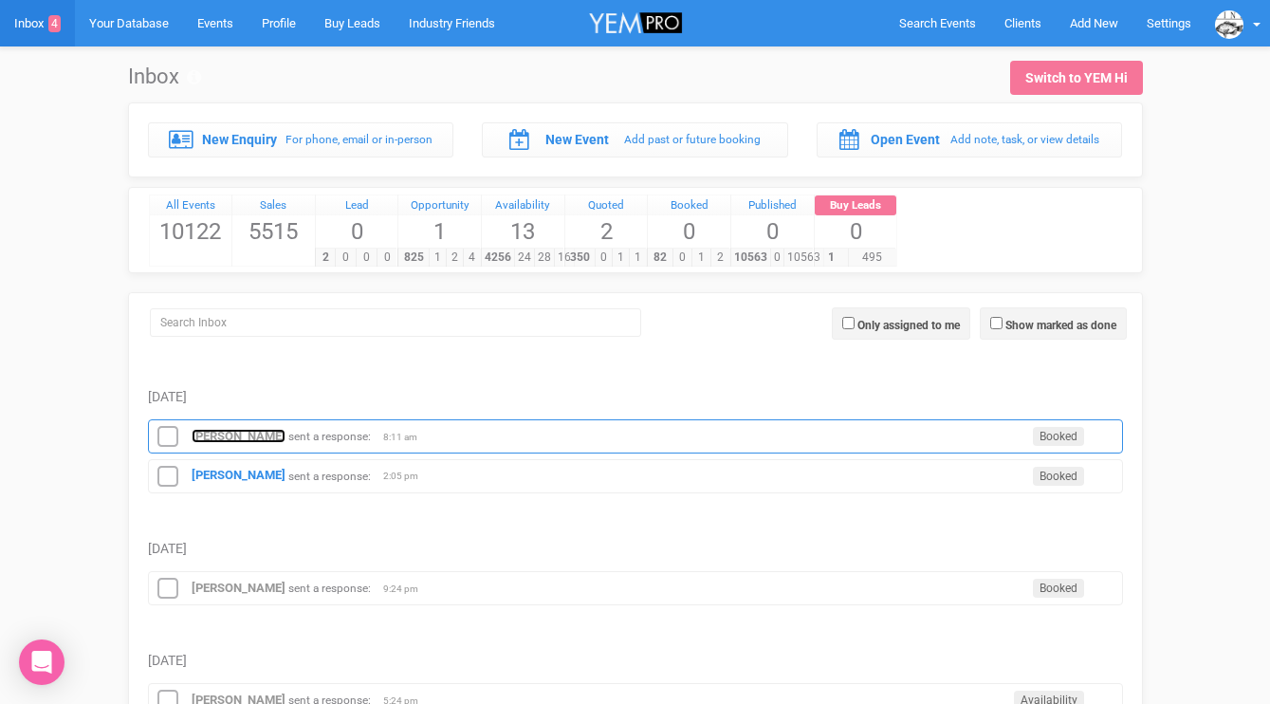
click at [229, 441] on strong "[PERSON_NAME]" at bounding box center [239, 436] width 94 height 14
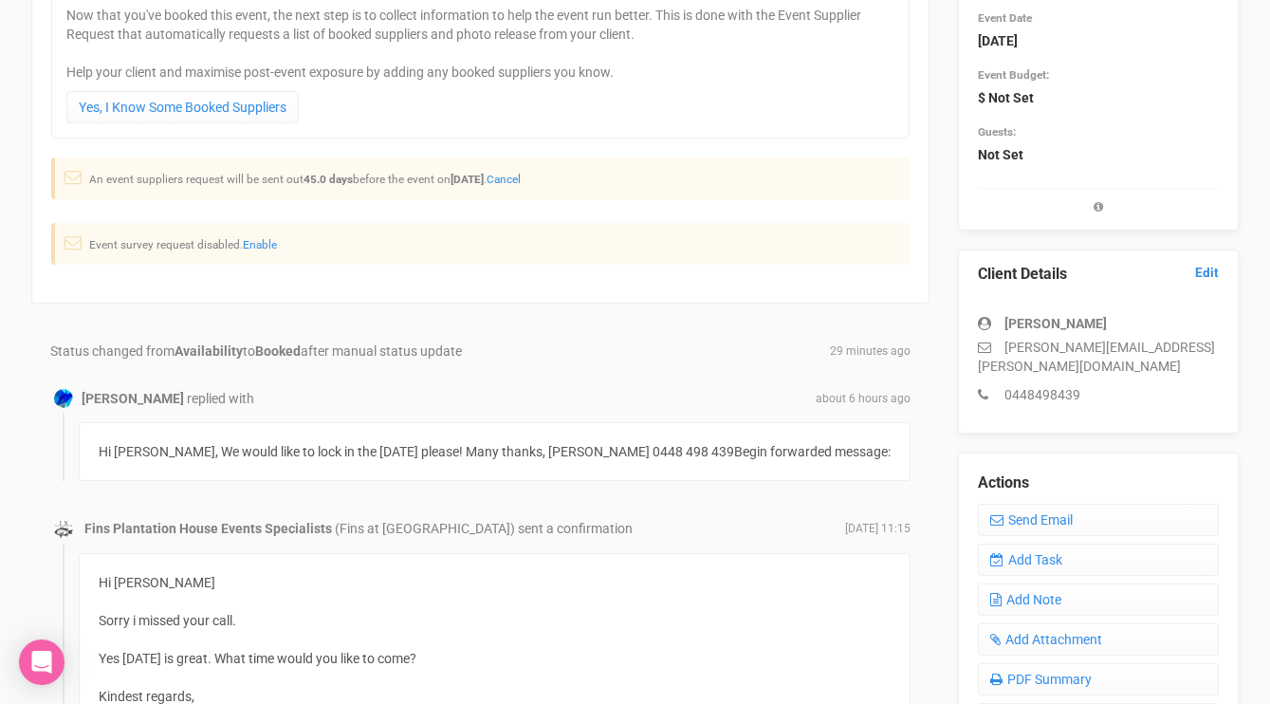
scroll to position [406, 0]
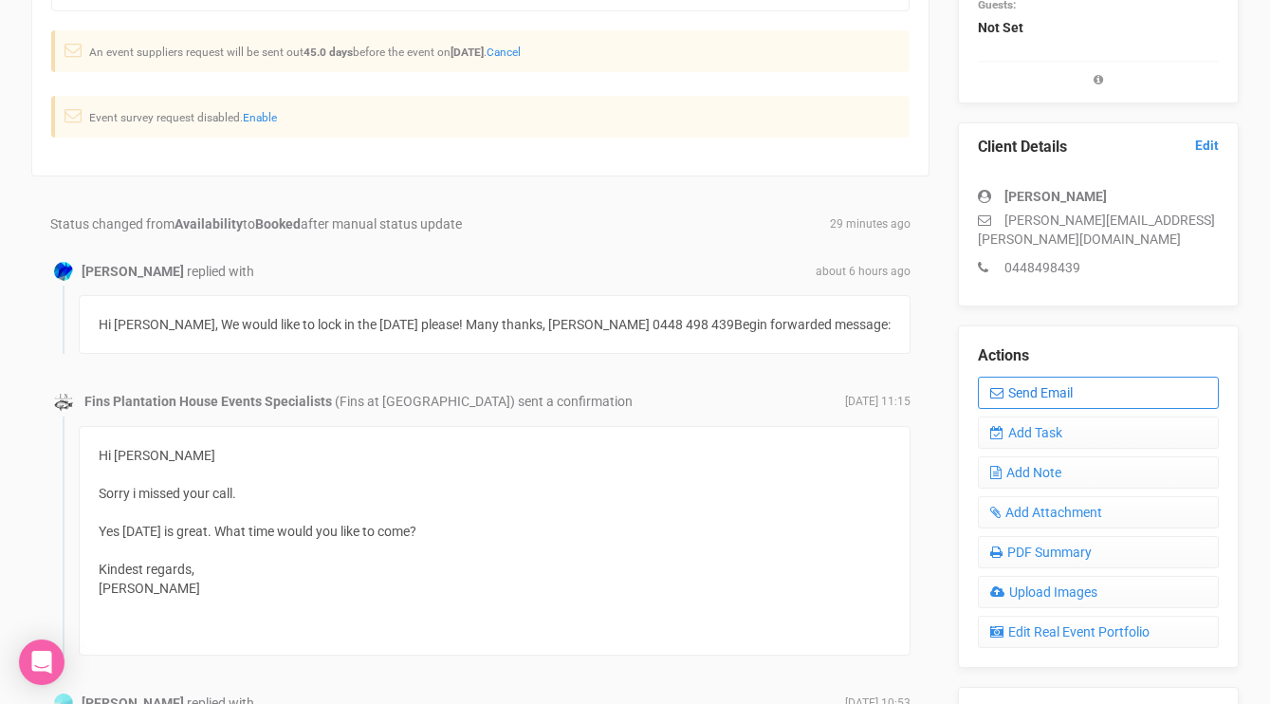
click at [1043, 377] on link "Send Email" at bounding box center [1098, 392] width 241 height 32
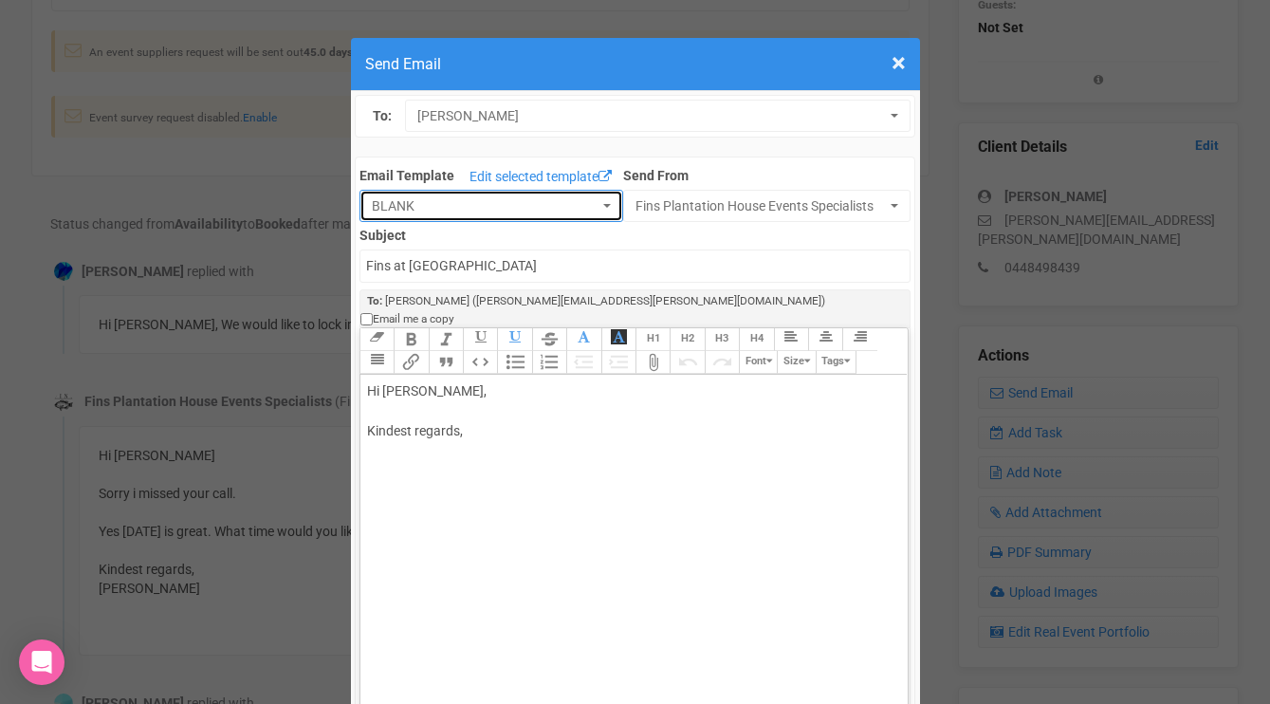
click at [613, 201] on button "BLANK" at bounding box center [491, 206] width 264 height 32
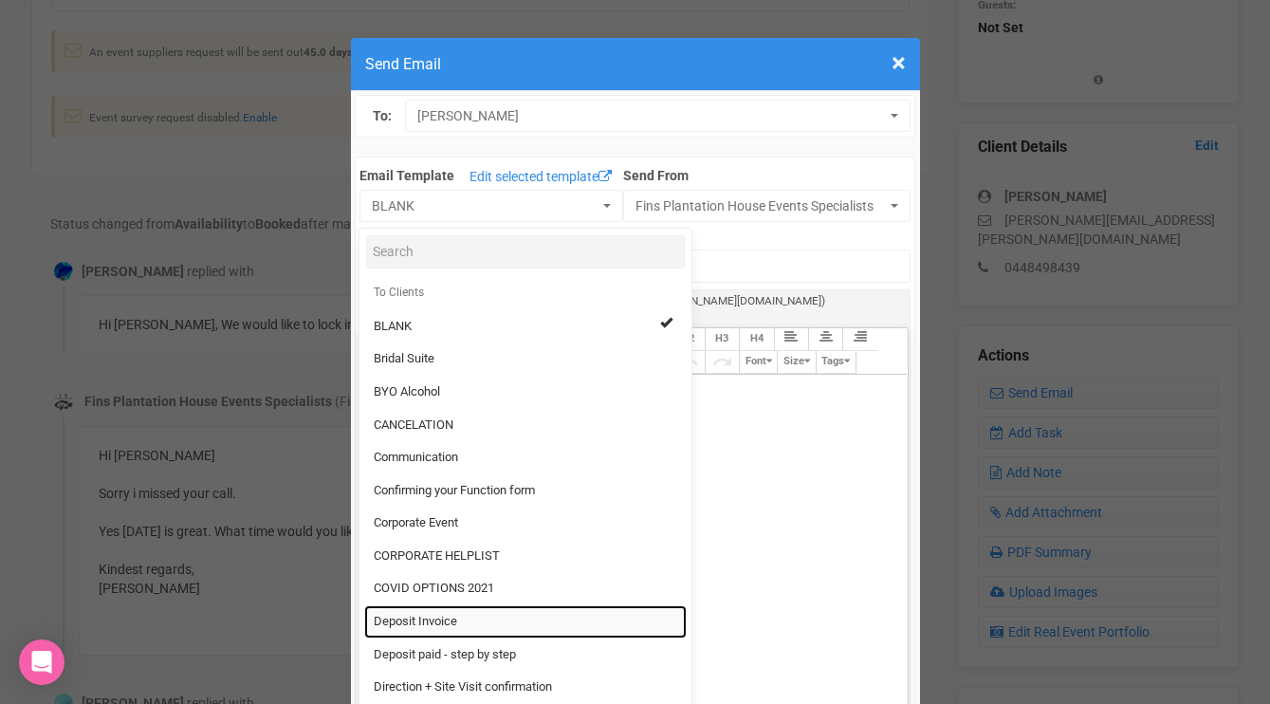
click at [476, 622] on link "Deposit Invoice" at bounding box center [525, 621] width 322 height 33
select select "326532"
type input "Fins Plantation House - Deposit Invoice"
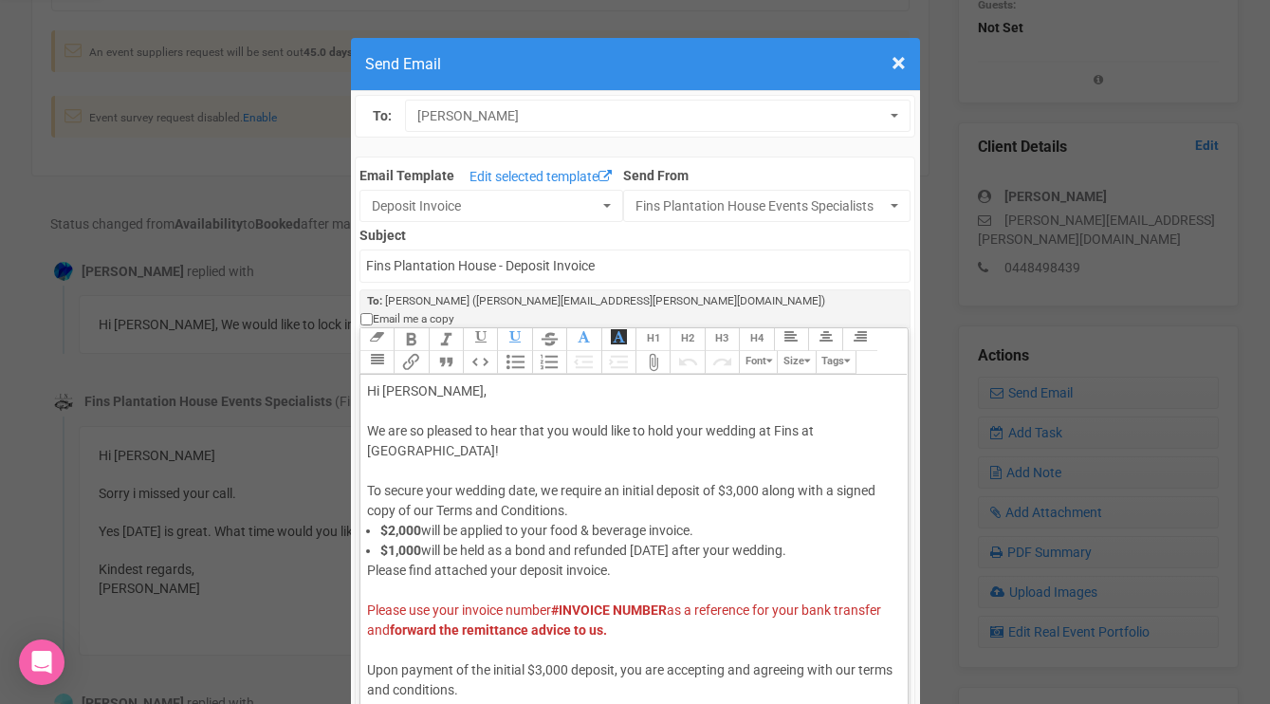
click at [393, 522] on strong "$2,000" at bounding box center [400, 529] width 41 height 15
click at [746, 469] on div "Hi [PERSON_NAME], We are so pleased to hear that you would like to hold your we…" at bounding box center [630, 450] width 527 height 139
click at [405, 522] on strong "$2,000" at bounding box center [400, 529] width 41 height 15
drag, startPoint x: 673, startPoint y: 588, endPoint x: 565, endPoint y: 588, distance: 108.1
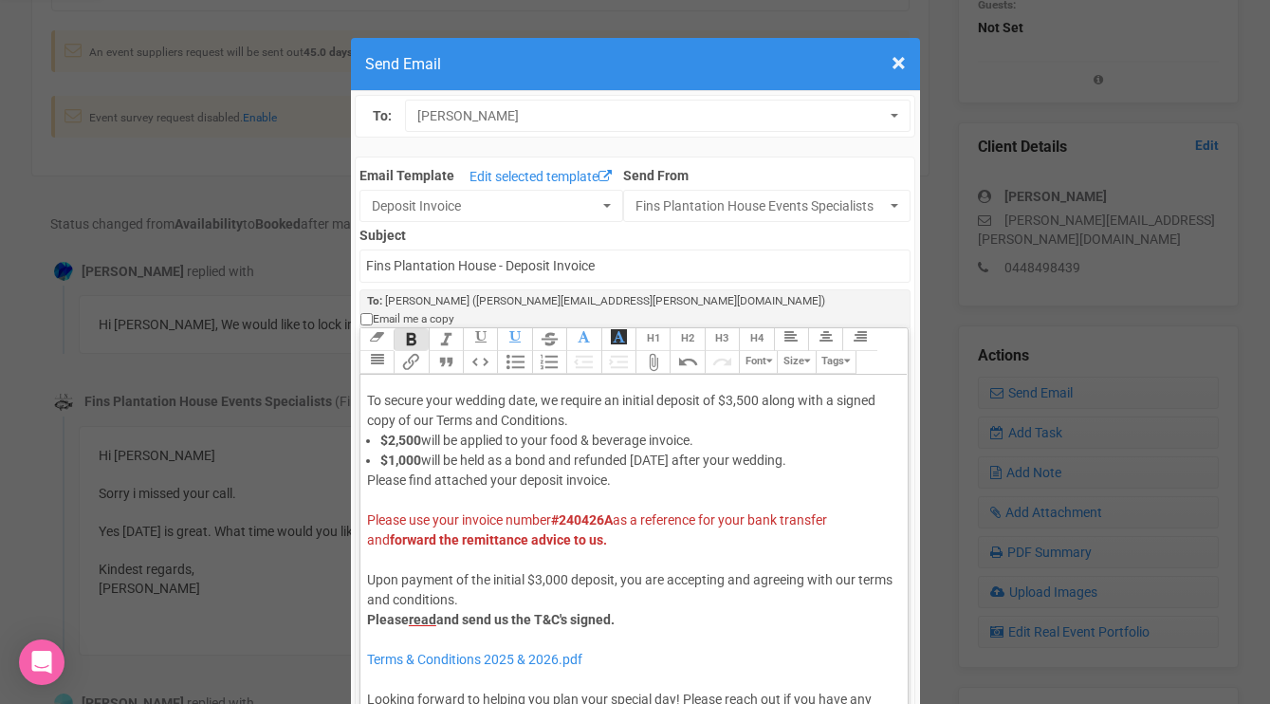
scroll to position [94, 0]
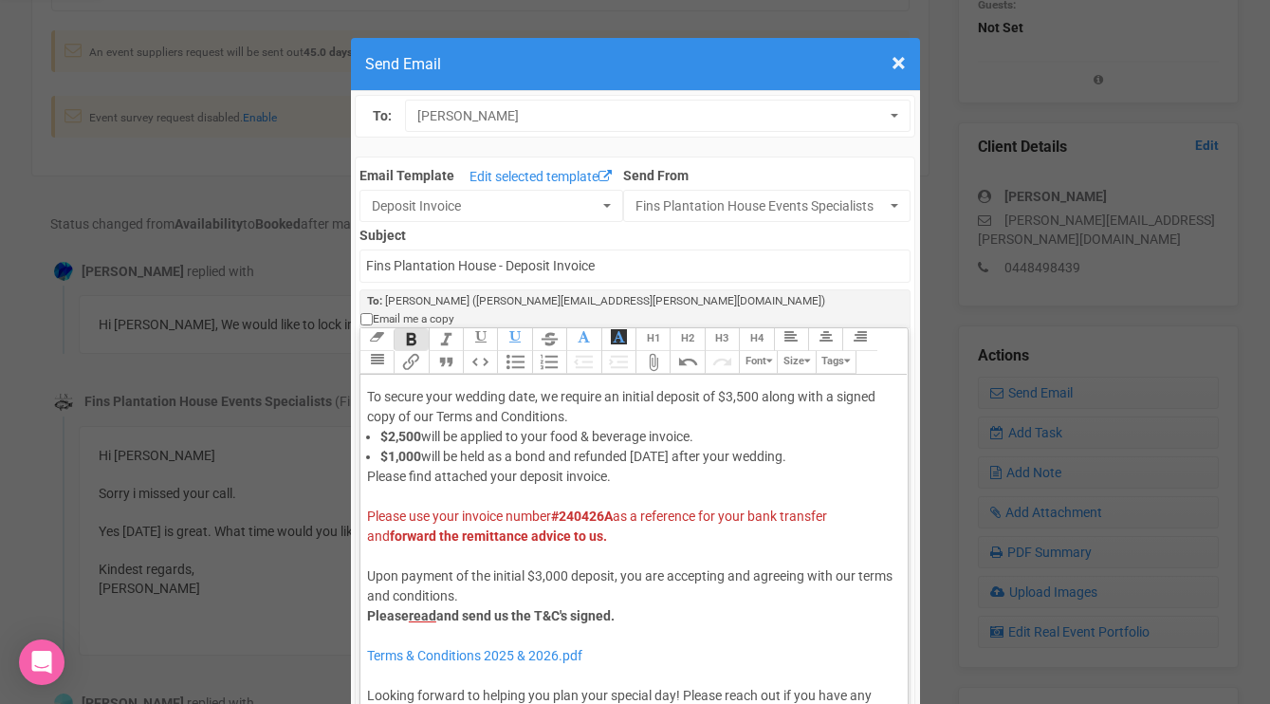
click at [551, 556] on div "Please find attached your deposit invoice. Please use your invoice number #2404…" at bounding box center [630, 636] width 527 height 339
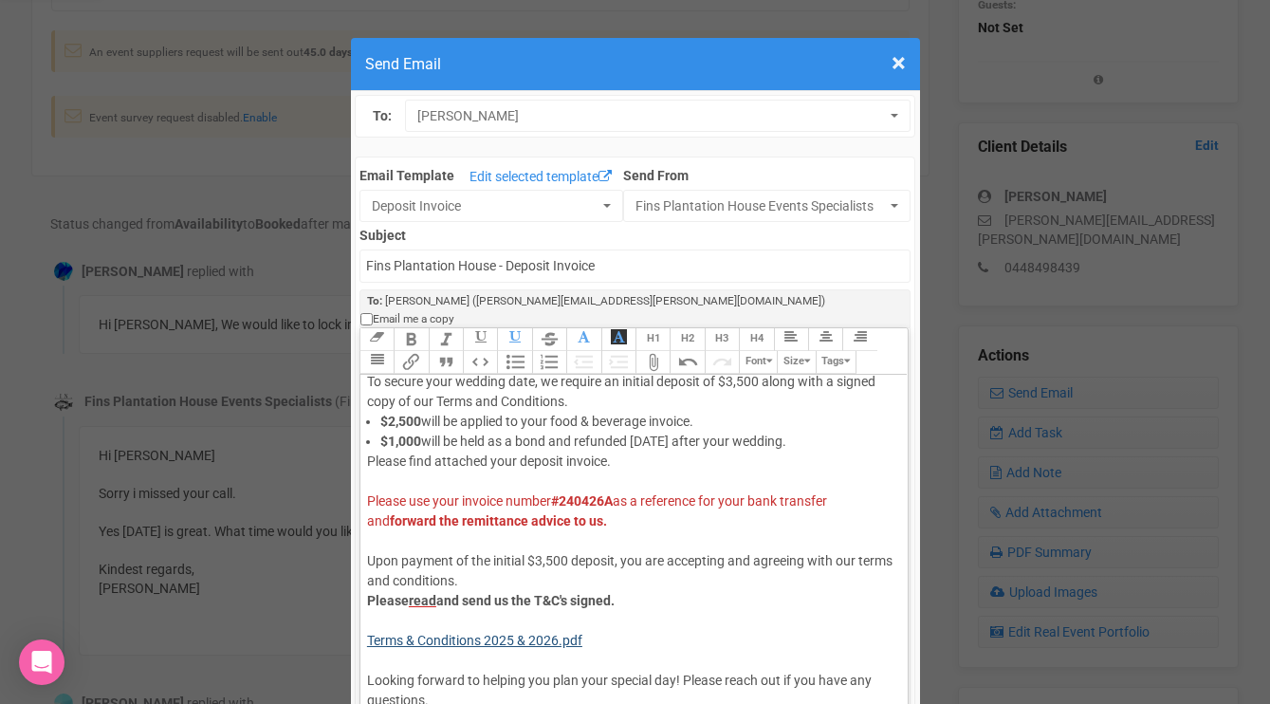
click at [532, 632] on link "Terms & Conditions 2025 & 2026.pdf" at bounding box center [474, 639] width 215 height 15
click at [512, 632] on link "Terms & Conditions 2025 & 2026.pdf" at bounding box center [474, 639] width 215 height 15
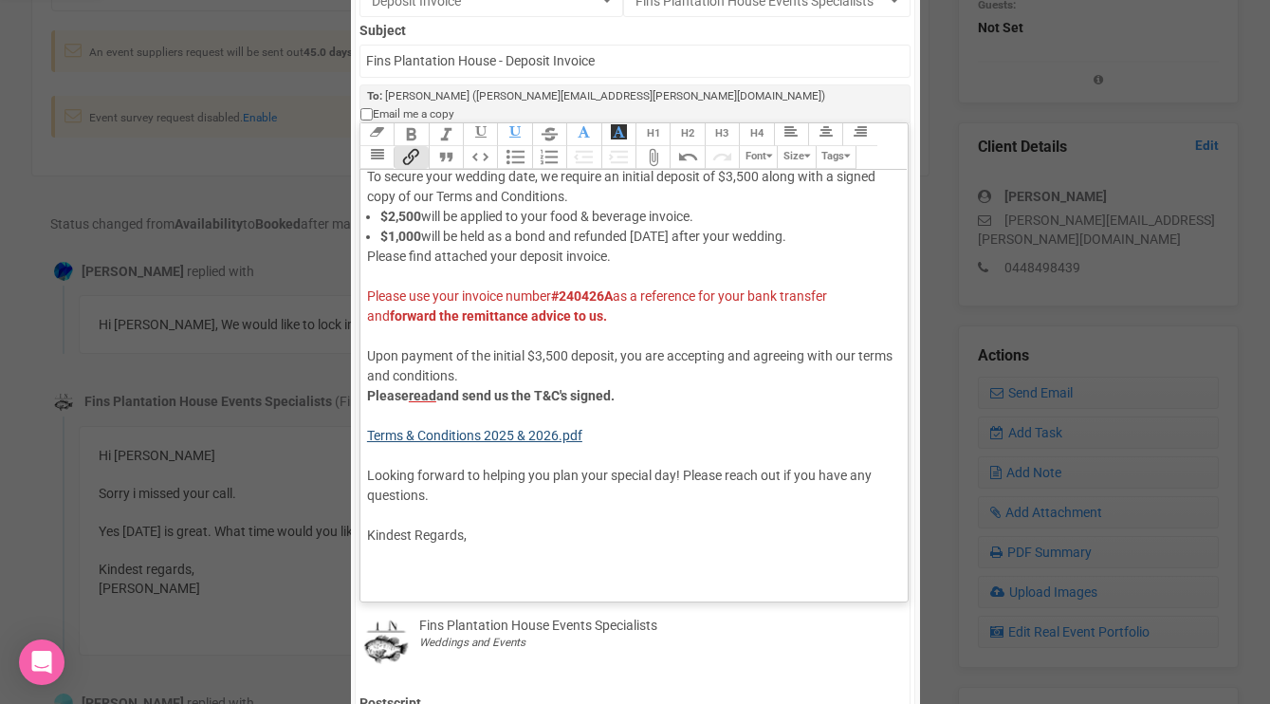
scroll to position [206, 0]
click at [498, 538] on div "Please find attached your deposit invoice. Please use your invoice number #2404…" at bounding box center [630, 415] width 527 height 339
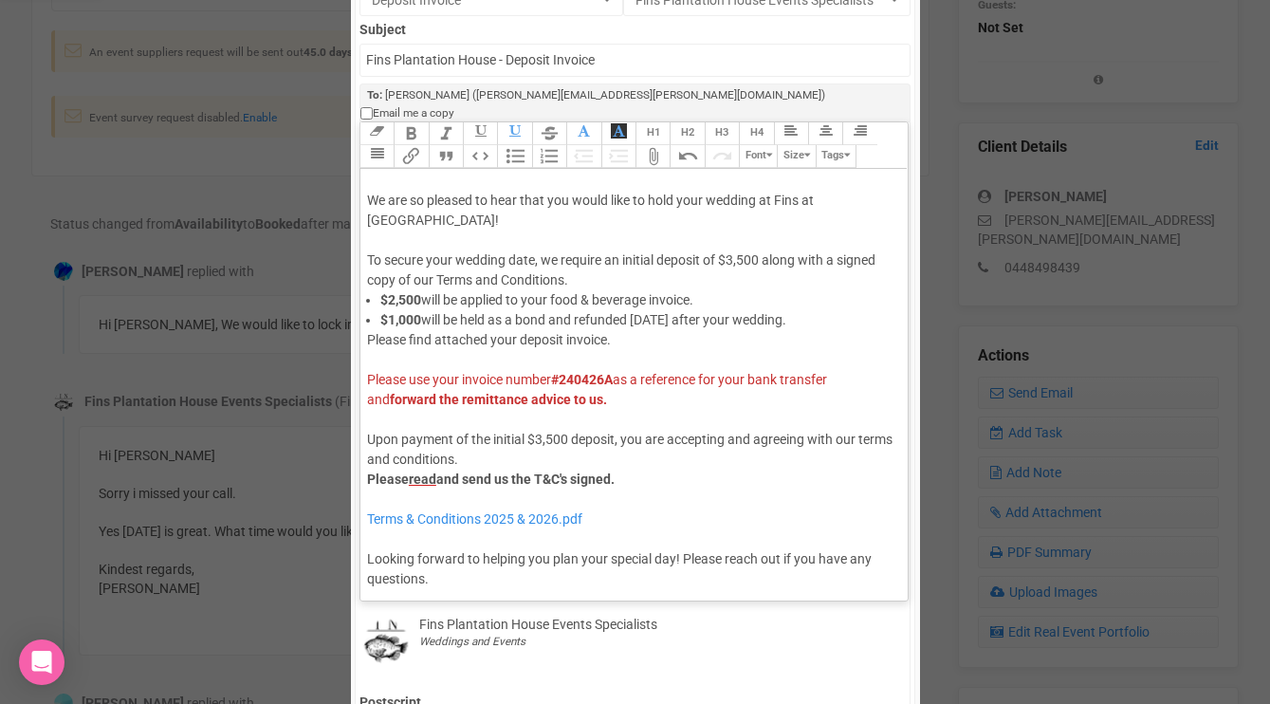
scroll to position [32, 0]
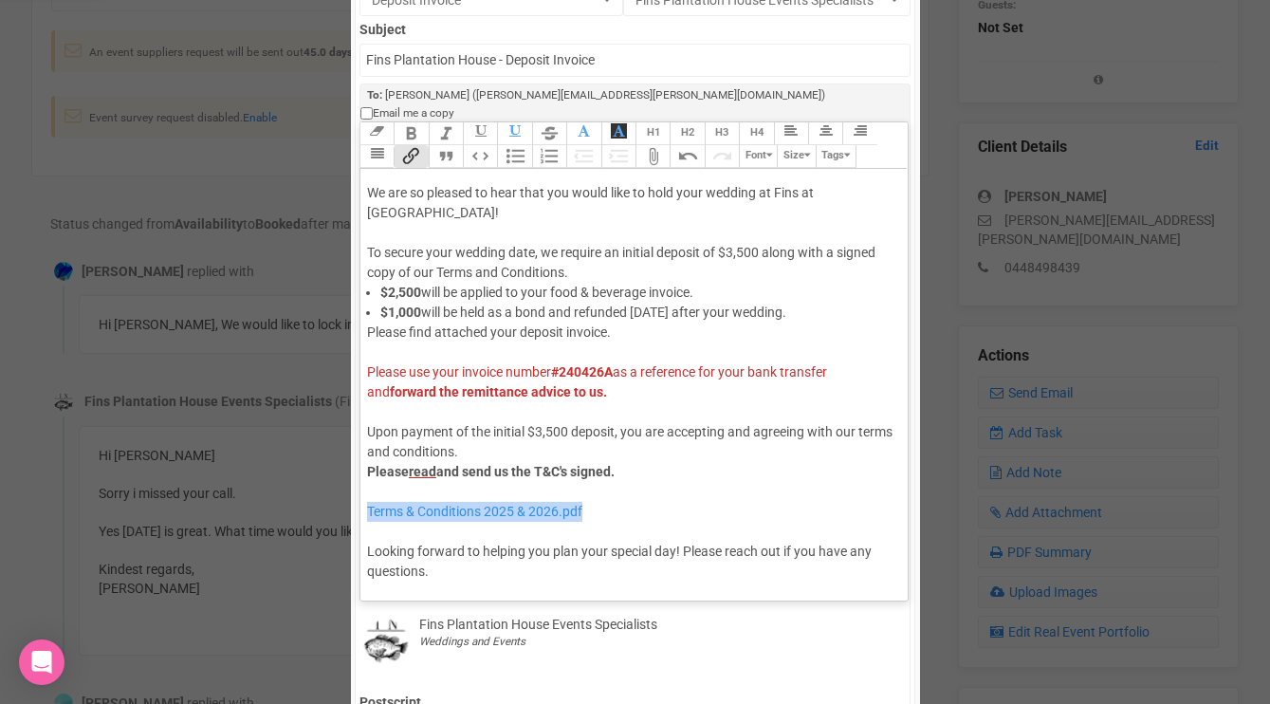
drag, startPoint x: 605, startPoint y: 493, endPoint x: 365, endPoint y: 503, distance: 240.1
click at [365, 503] on trix-editor "Hi [PERSON_NAME], We are so pleased to hear that you would like to hold your we…" at bounding box center [633, 380] width 547 height 422
type trix-editor "<div>Hi [PERSON_NAME],<br><br>We are so pleased to hear that you would like to …"
click at [530, 140] on trix-toolbar "Link Unlink Bold Italic Strikethrough H1 H2 H3 H4 Link Quote Code Bullets Numbe…" at bounding box center [632, 145] width 547 height 46
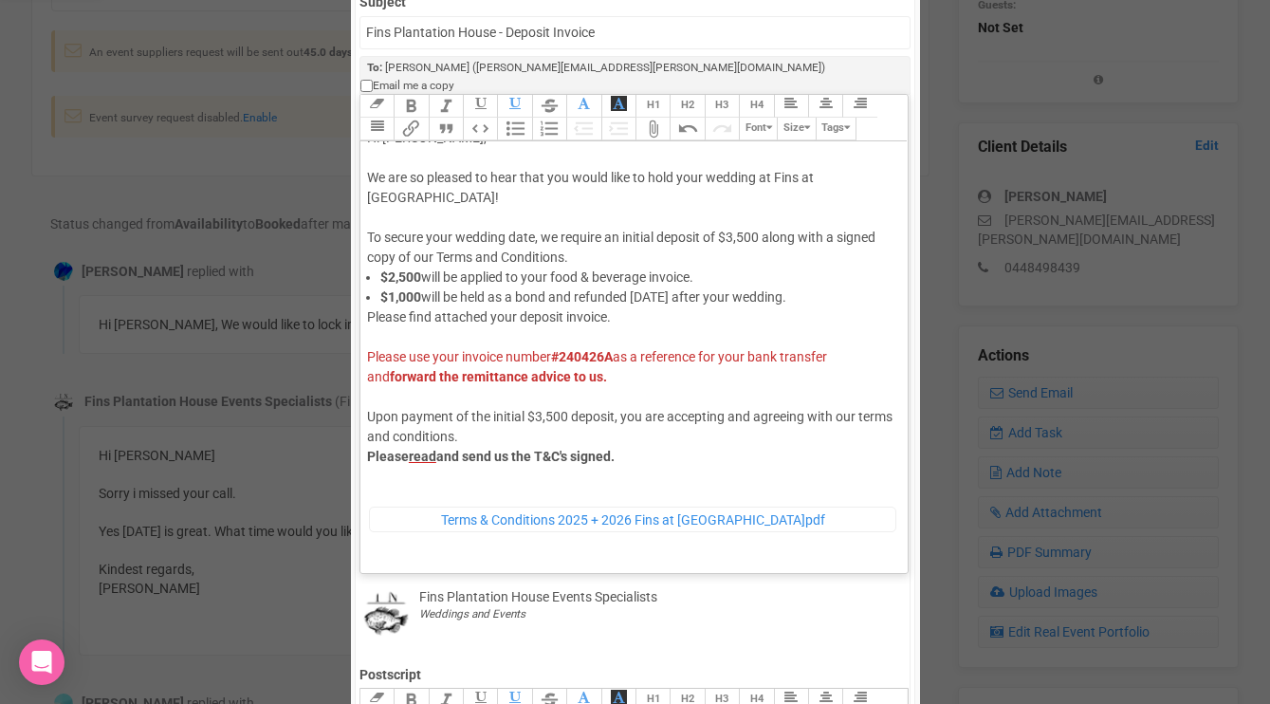
scroll to position [34, 0]
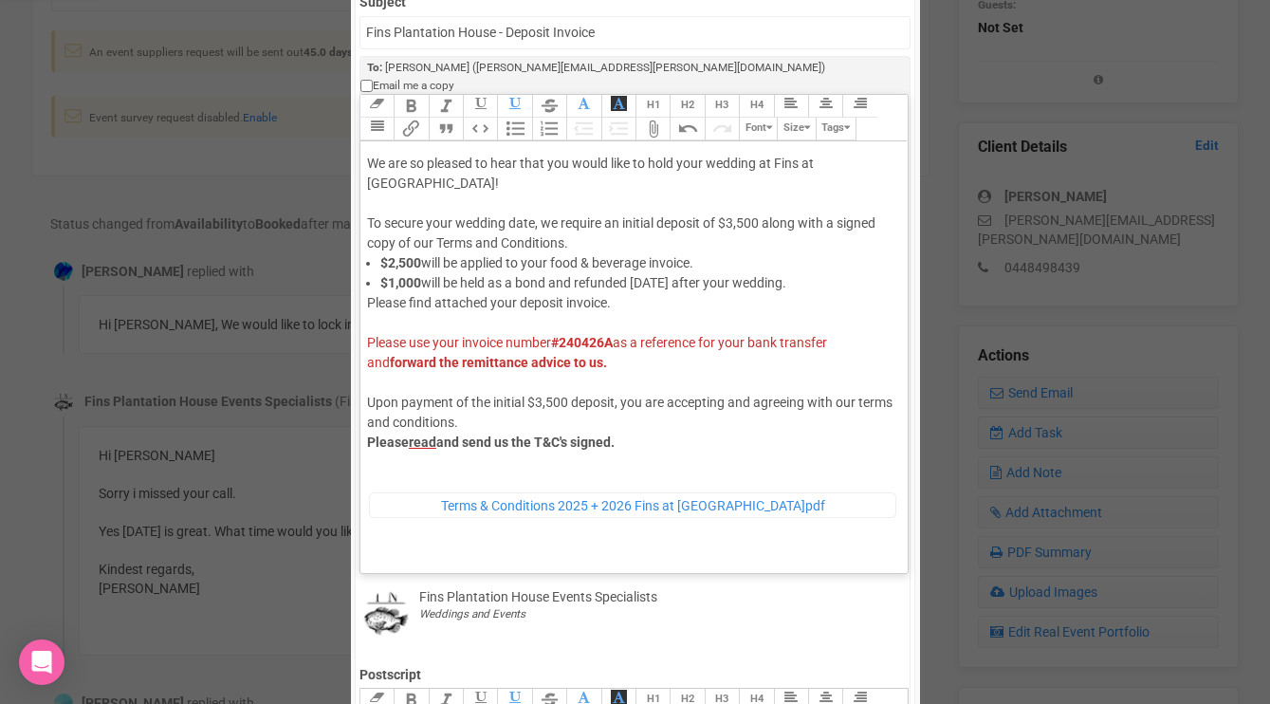
click at [484, 356] on div "Please find attached your deposit invoice. Please use your invoice number #2404…" at bounding box center [630, 486] width 527 height 386
click at [535, 106] on trix-toolbar "Link Unlink Bold Italic Strikethrough H1 H2 H3 H4 Link Quote Code Bullets Numbe…" at bounding box center [632, 118] width 547 height 46
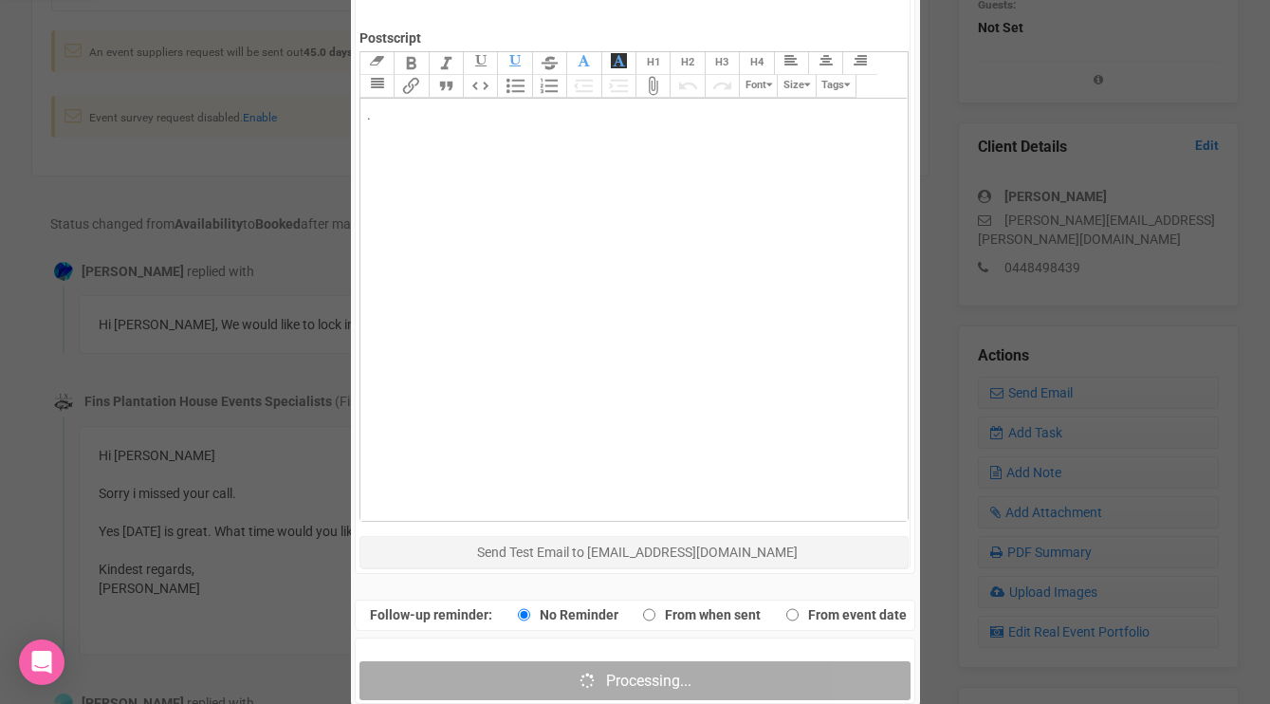
scroll to position [874, 0]
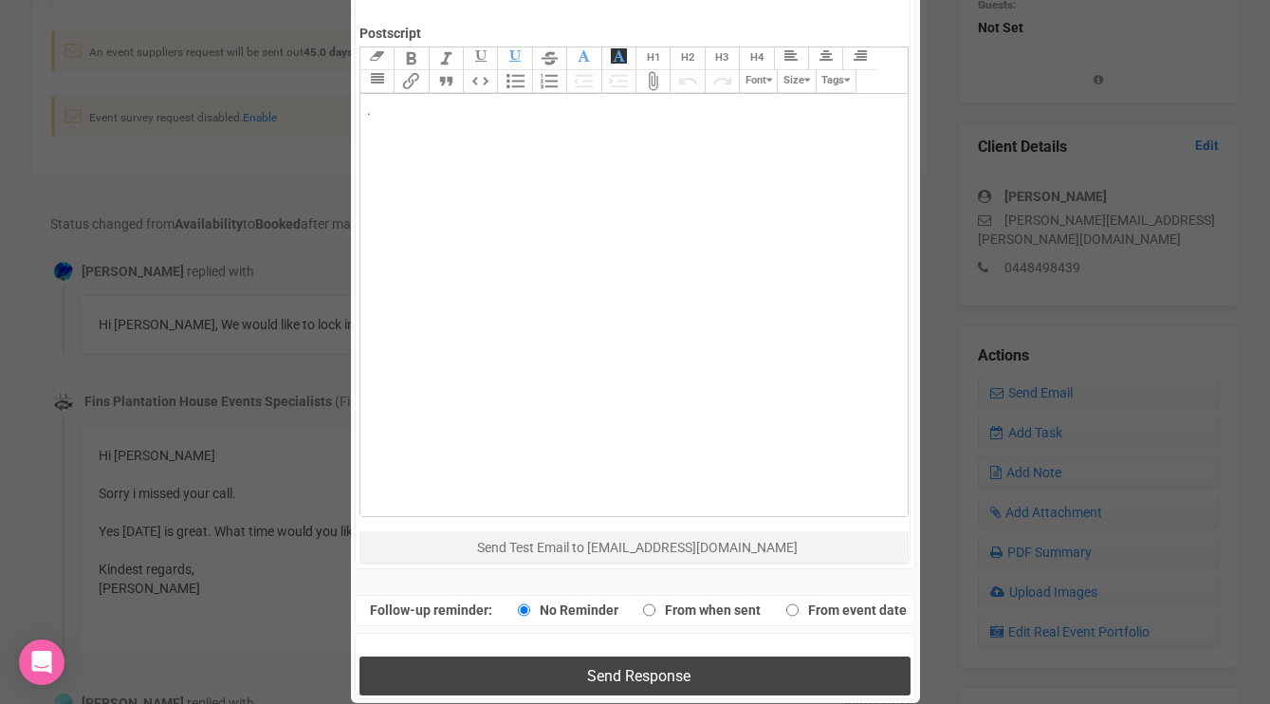
click at [600, 667] on span "Send Response" at bounding box center [638, 676] width 103 height 18
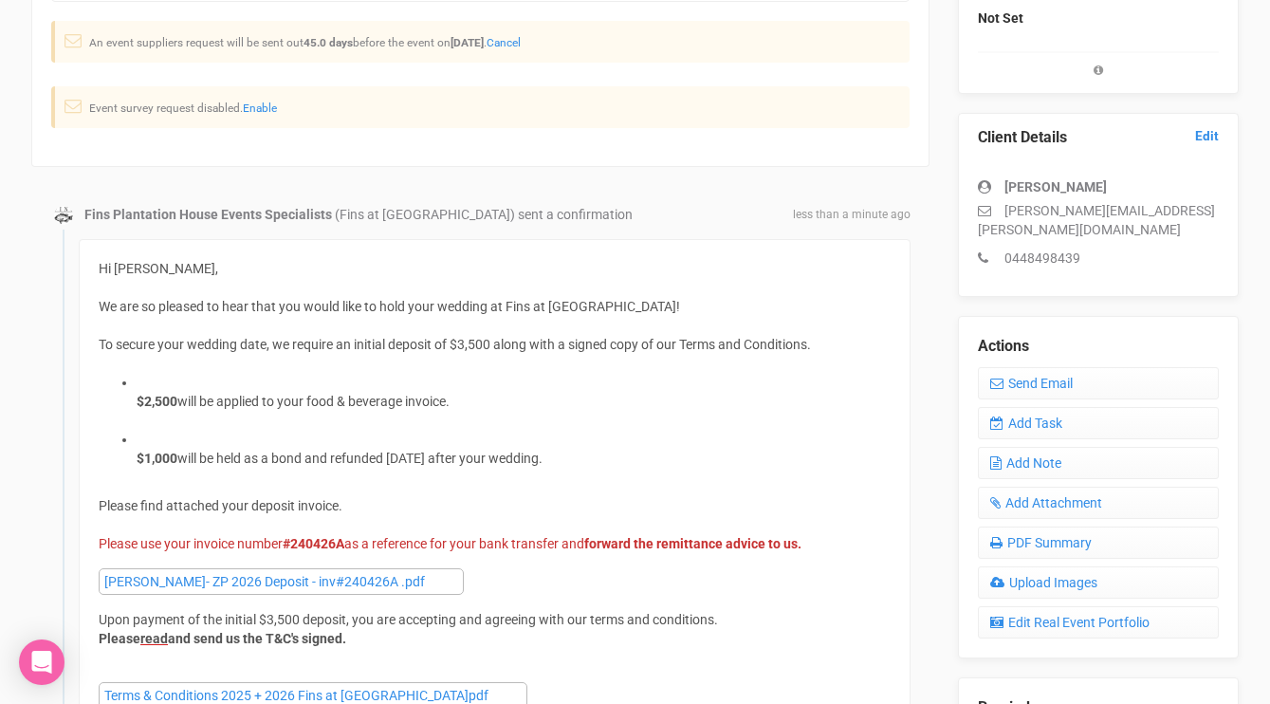
scroll to position [0, 0]
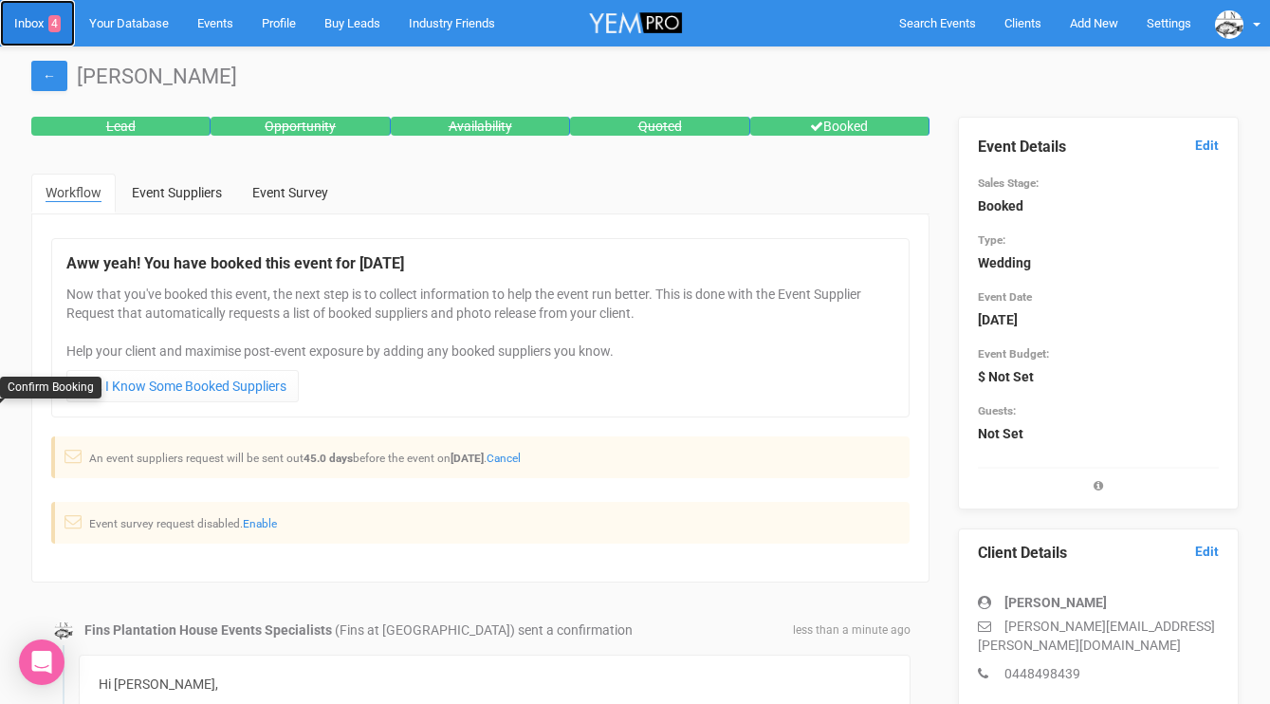
click at [39, 29] on link "Inbox 4" at bounding box center [37, 23] width 75 height 46
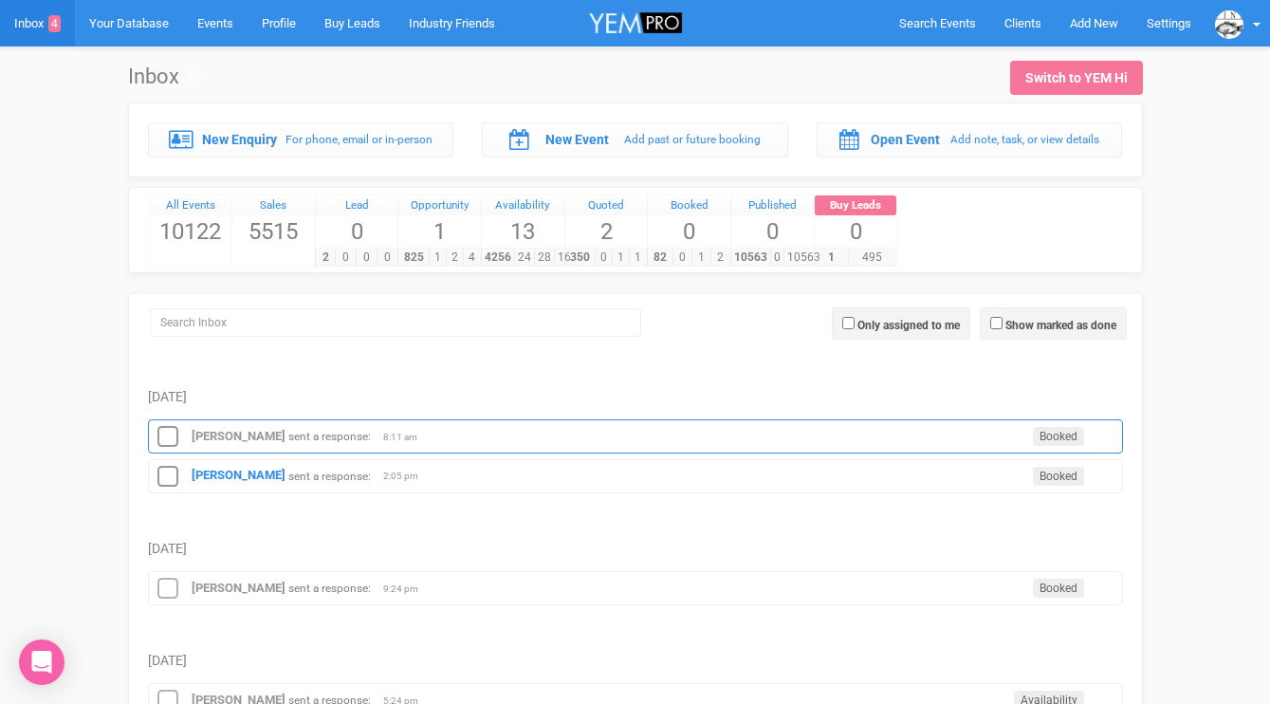
click at [237, 446] on div "[PERSON_NAME] sent a response: Booked 8:11 am" at bounding box center [635, 436] width 975 height 34
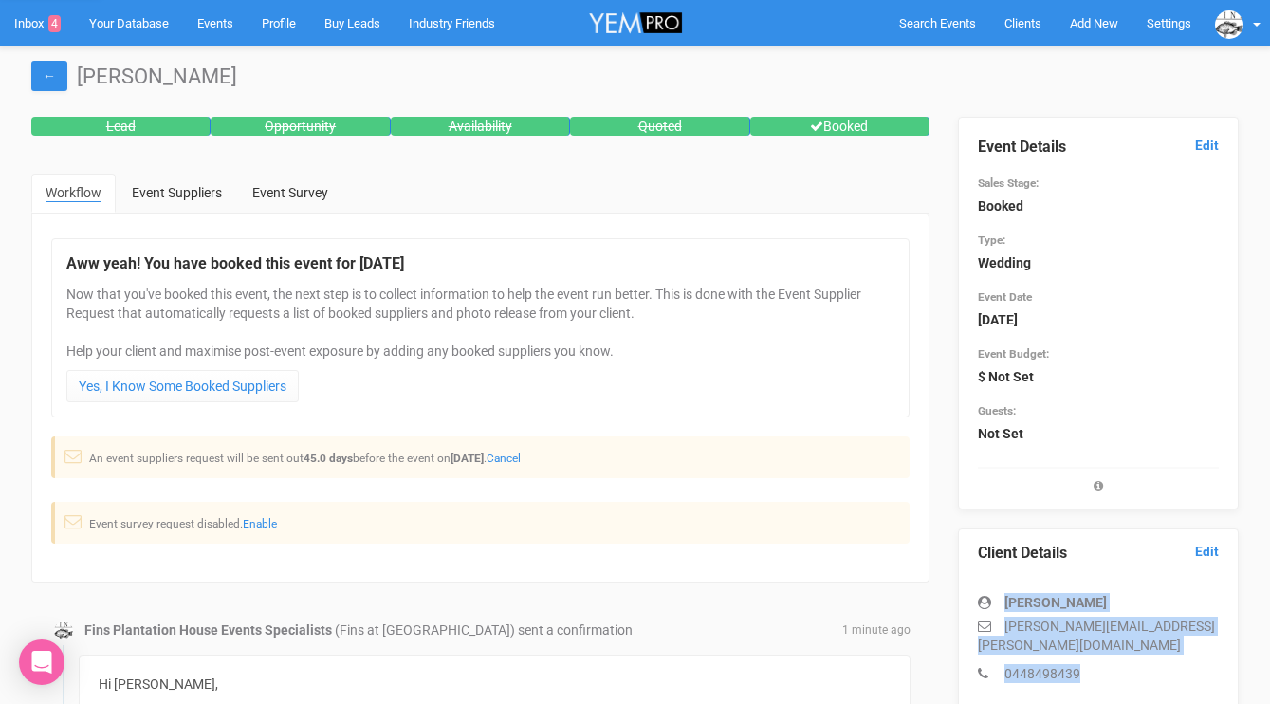
drag, startPoint x: 1082, startPoint y: 656, endPoint x: 1004, endPoint y: 606, distance: 92.6
click at [1004, 606] on div "[PERSON_NAME] [PERSON_NAME][EMAIL_ADDRESS][PERSON_NAME][DOMAIN_NAME] 0448498439" at bounding box center [1098, 628] width 241 height 109
copy div "[PERSON_NAME] [PERSON_NAME][EMAIL_ADDRESS][PERSON_NAME][DOMAIN_NAME] 0448498439"
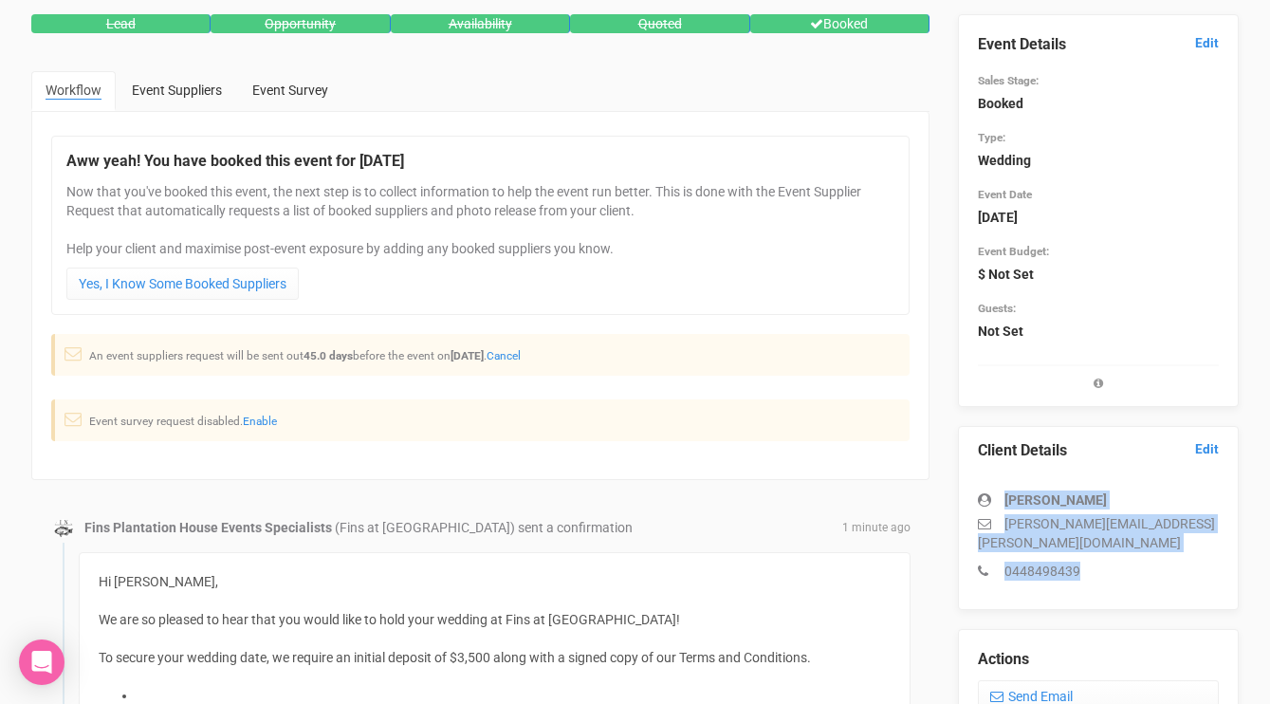
scroll to position [13, 0]
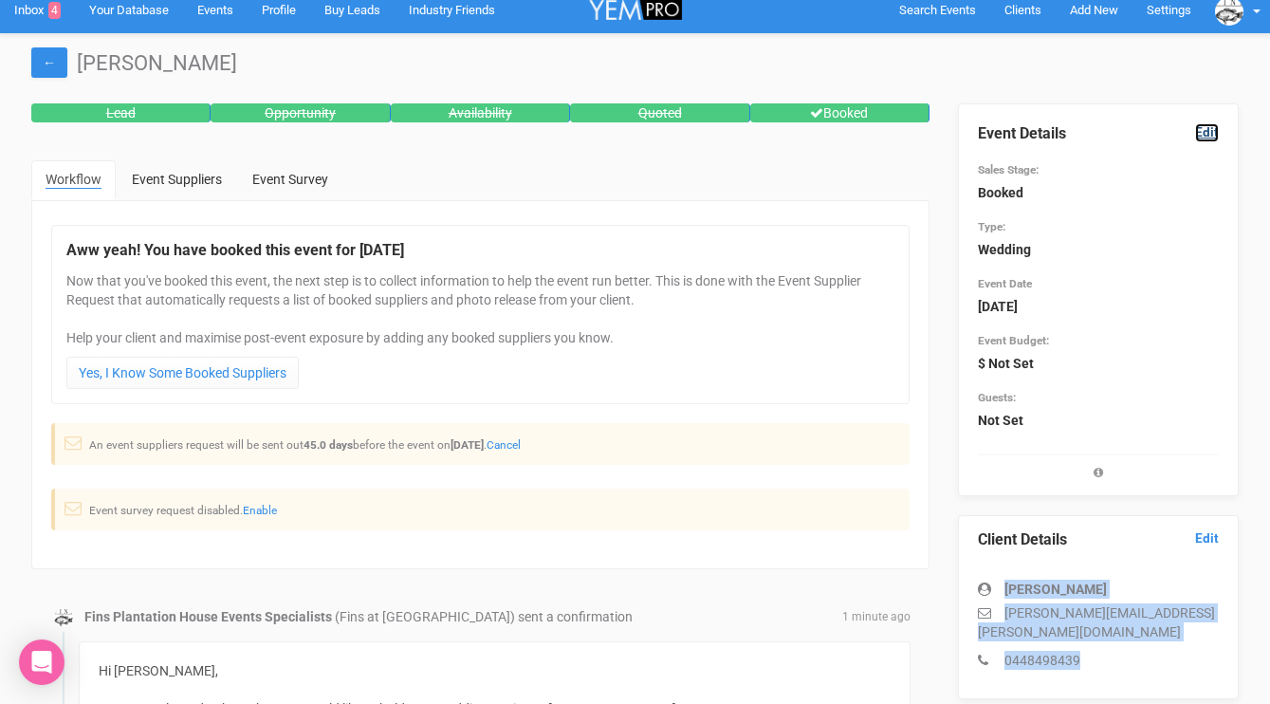
click at [1196, 136] on link "Edit" at bounding box center [1207, 132] width 24 height 18
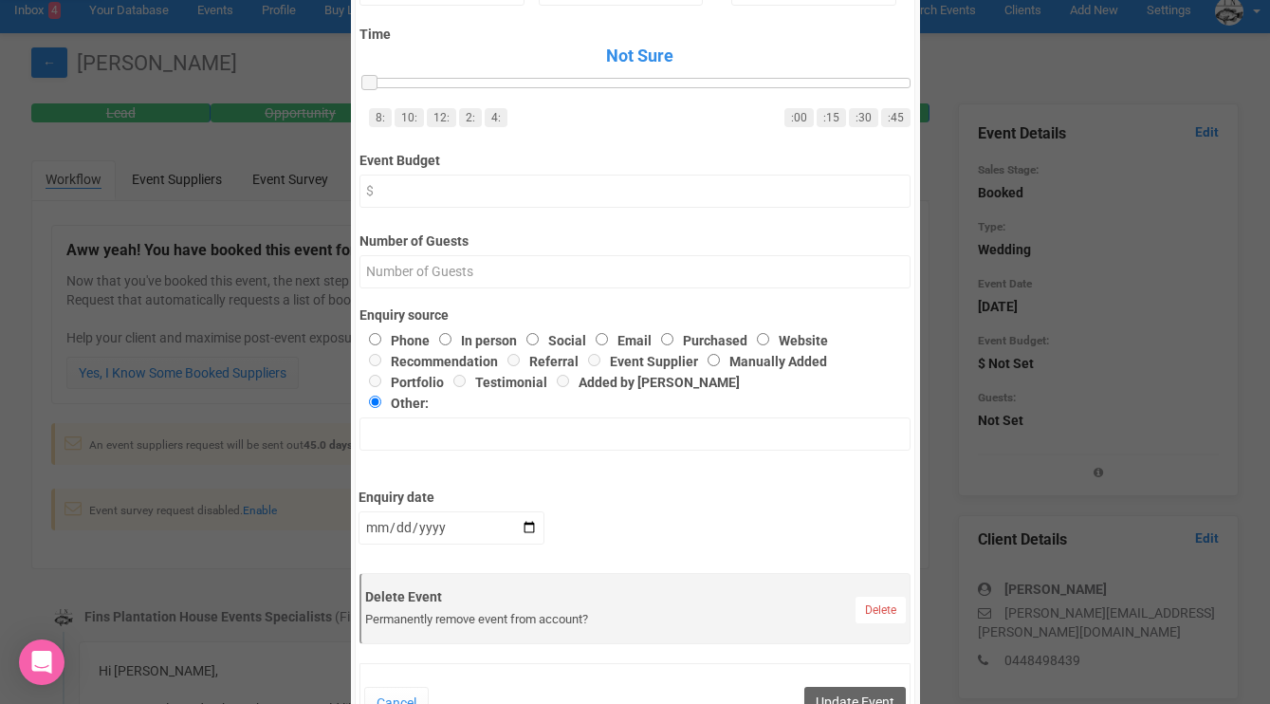
scroll to position [504, 0]
click at [419, 269] on input "Number of Guests" at bounding box center [634, 273] width 551 height 33
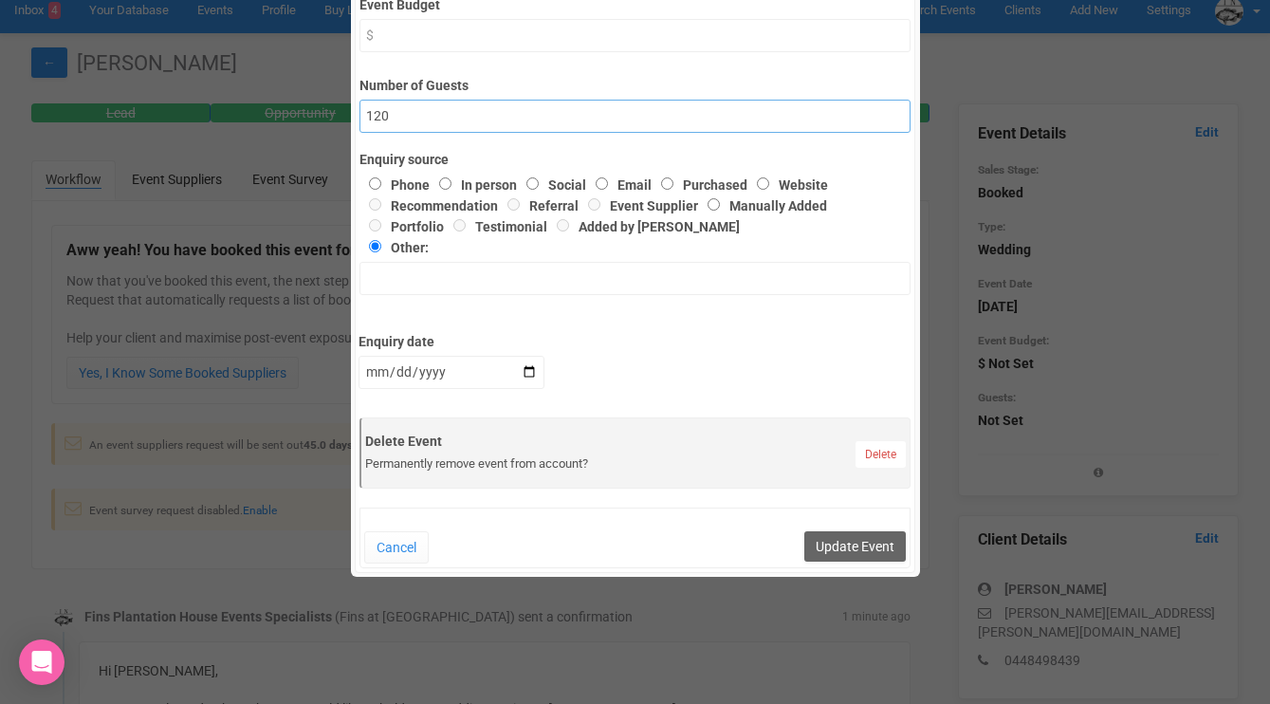
scroll to position [738, 0]
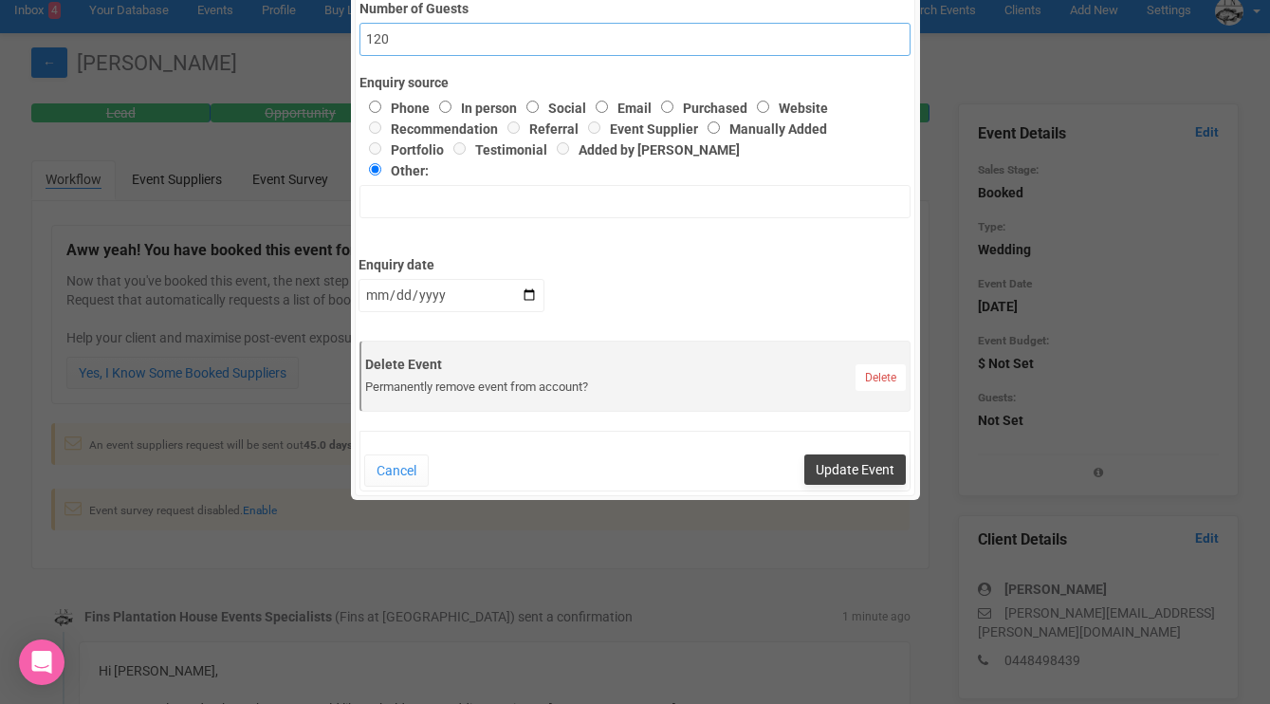
type input "120"
click at [844, 469] on button "Update Event" at bounding box center [854, 469] width 101 height 30
click at [920, 524] on div "× Close Edit Event Event Details Event Name - For example [PERSON_NAME] & [PERS…" at bounding box center [635, 352] width 1270 height 704
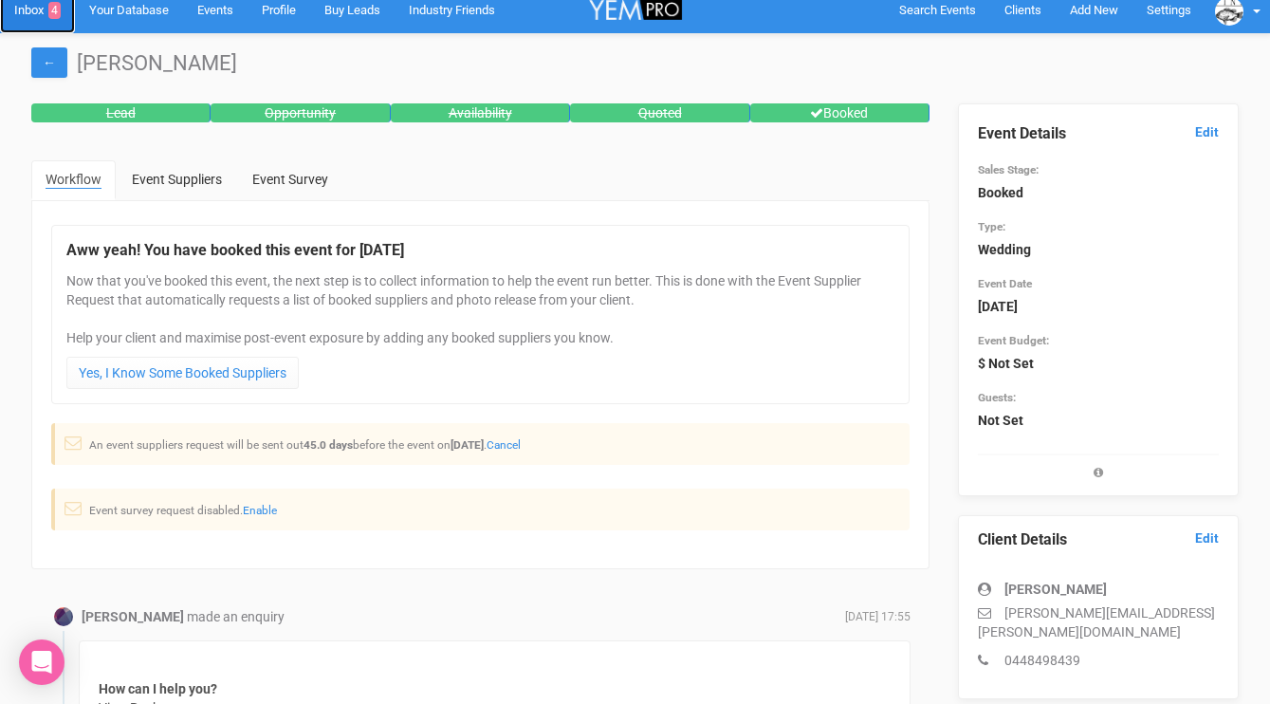
click at [39, 14] on link "Inbox 4" at bounding box center [37, 10] width 75 height 46
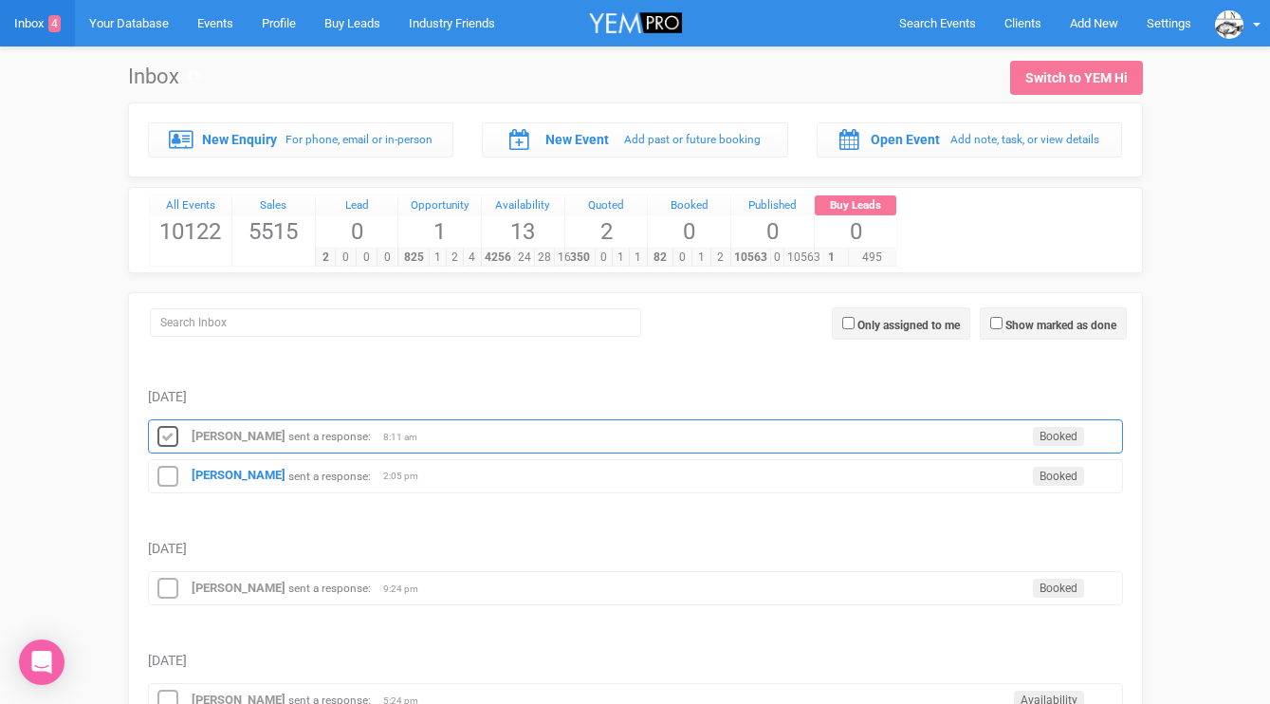
click at [165, 429] on icon at bounding box center [168, 437] width 28 height 25
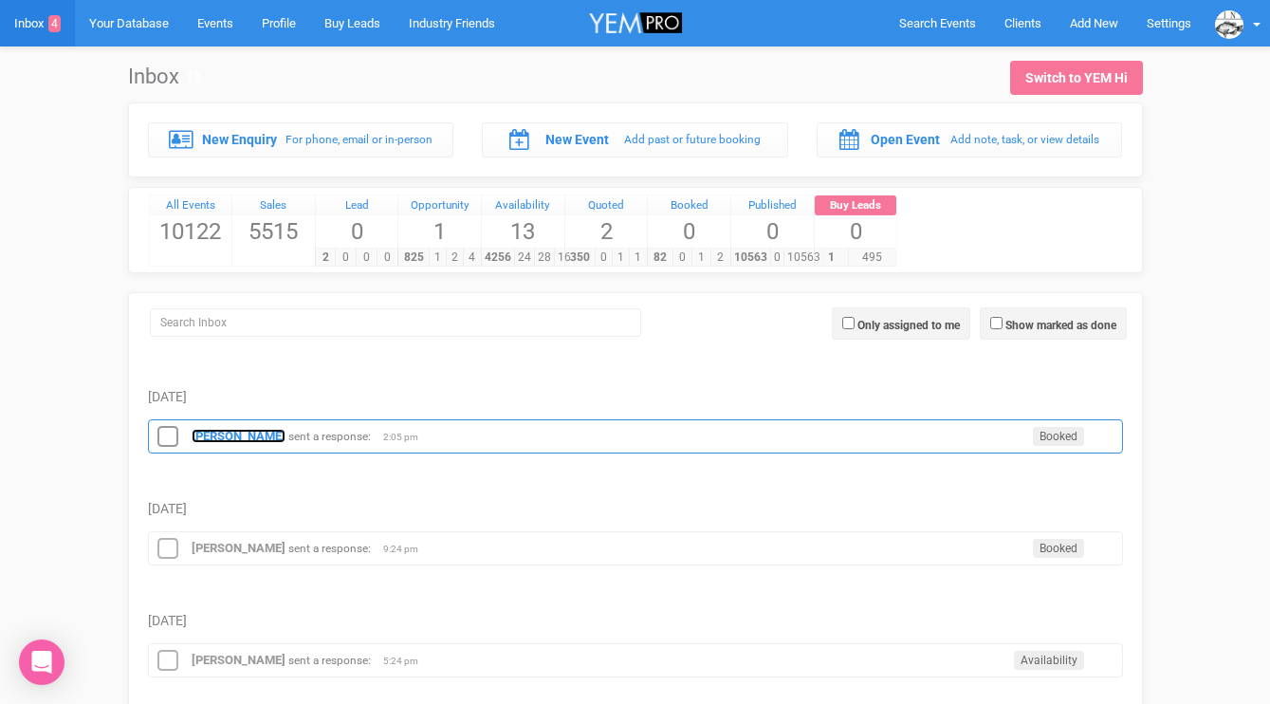
click at [231, 436] on strong "[PERSON_NAME]" at bounding box center [239, 436] width 94 height 14
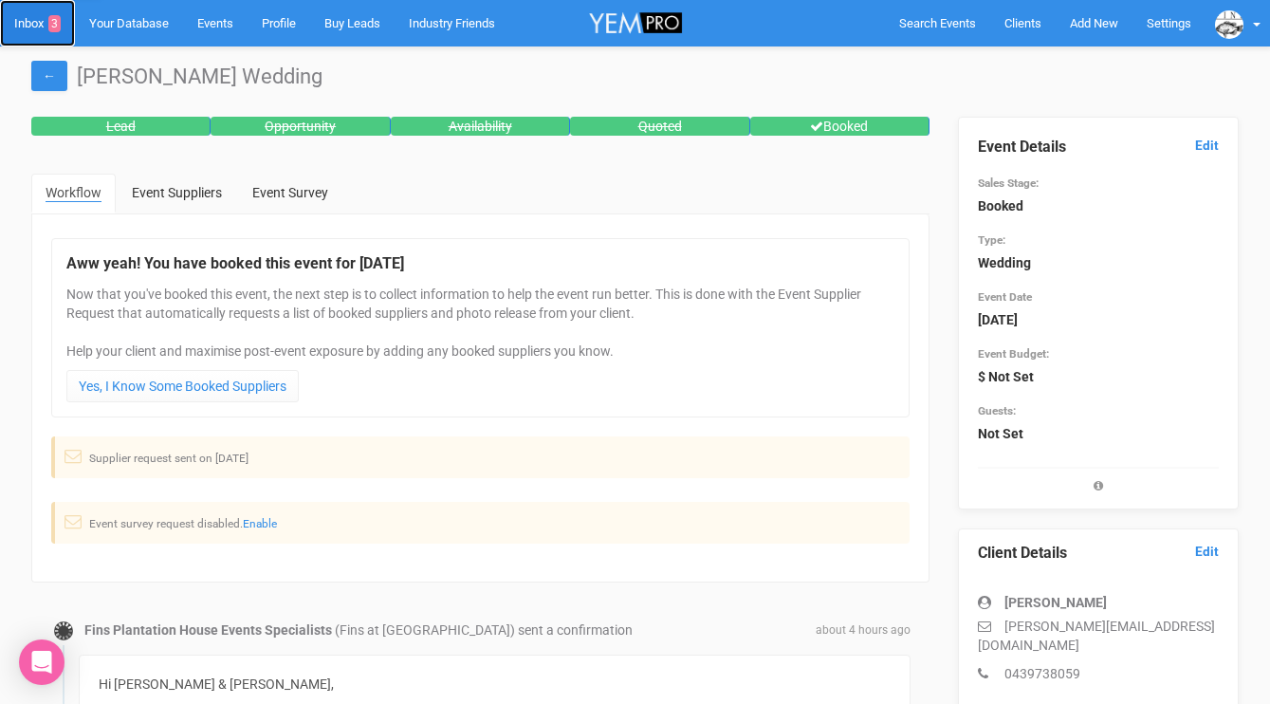
click at [39, 23] on link "Inbox 3" at bounding box center [37, 23] width 75 height 46
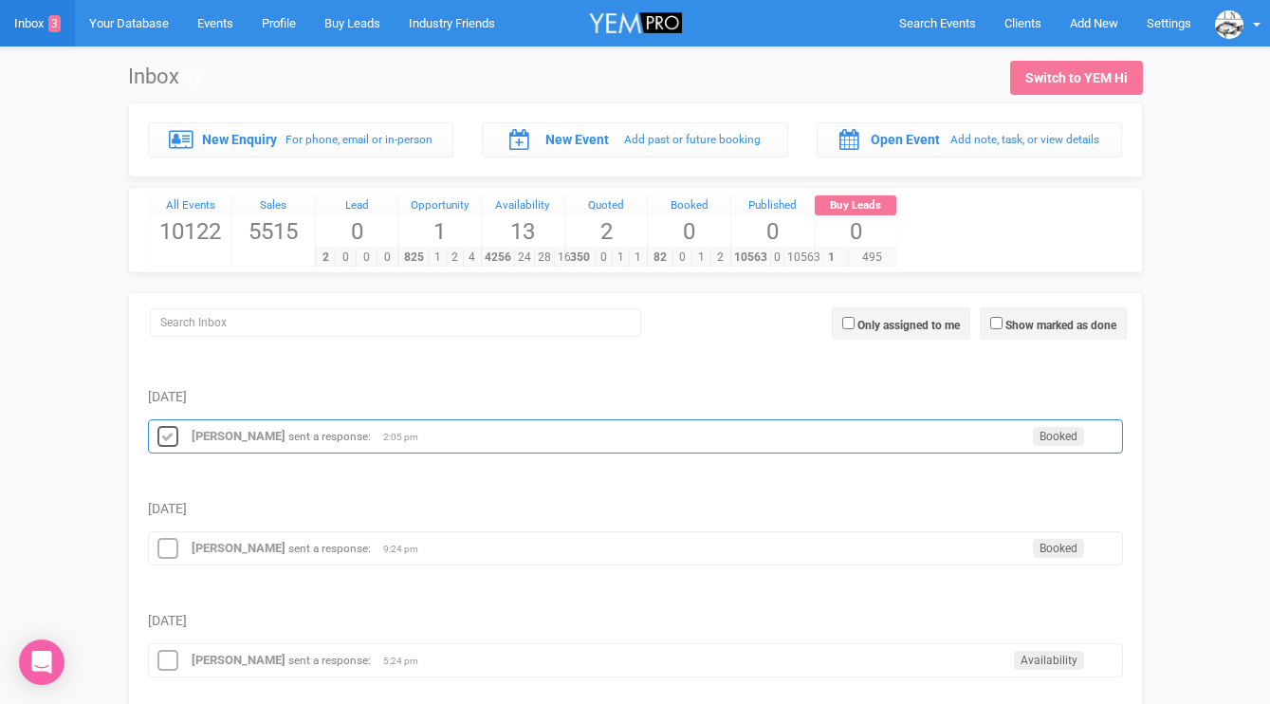
click at [164, 431] on icon at bounding box center [168, 437] width 28 height 25
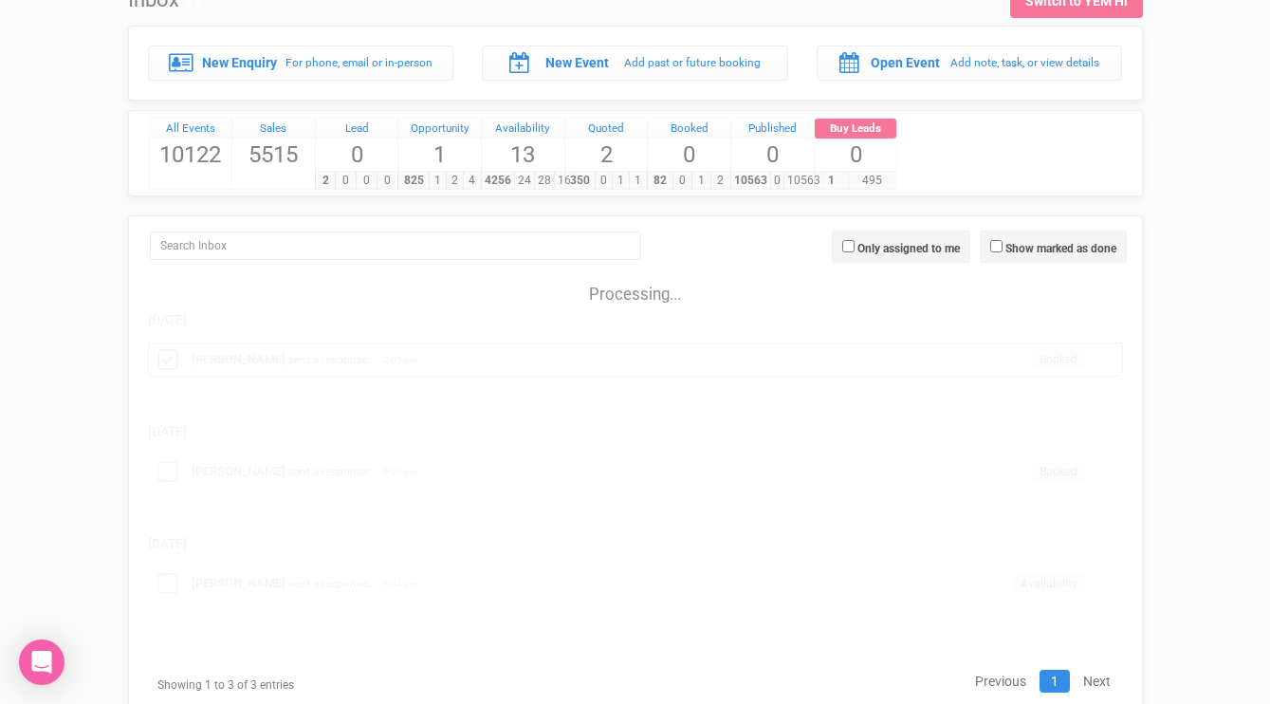
scroll to position [31, 0]
